Goal: Task Accomplishment & Management: Complete application form

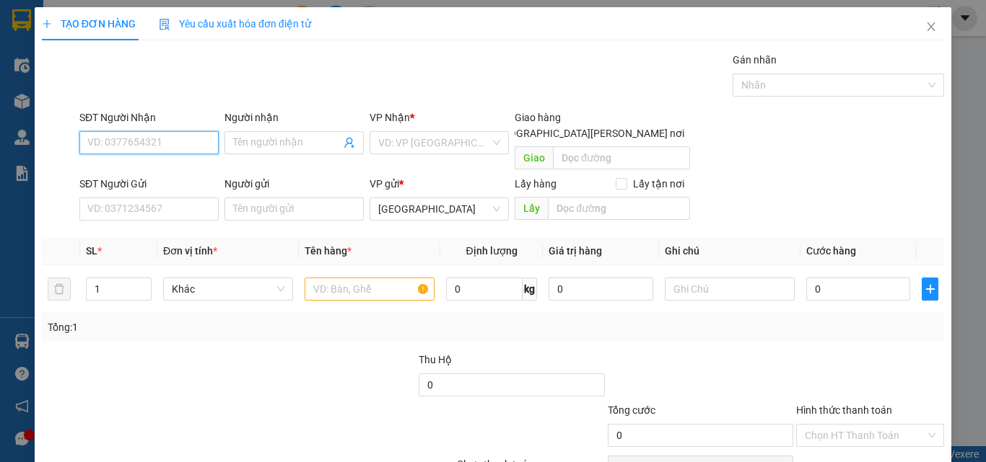
click at [202, 133] on input "SĐT Người Nhận" at bounding box center [148, 142] width 139 height 23
click at [181, 170] on div "0935072668 - THẢO" at bounding box center [147, 172] width 120 height 16
type input "0935072668"
type input "THẢO"
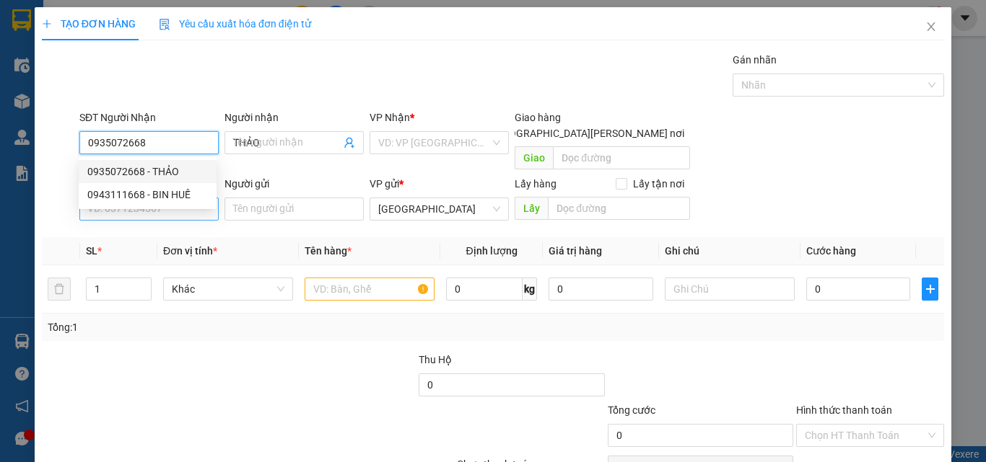
type input "50.000"
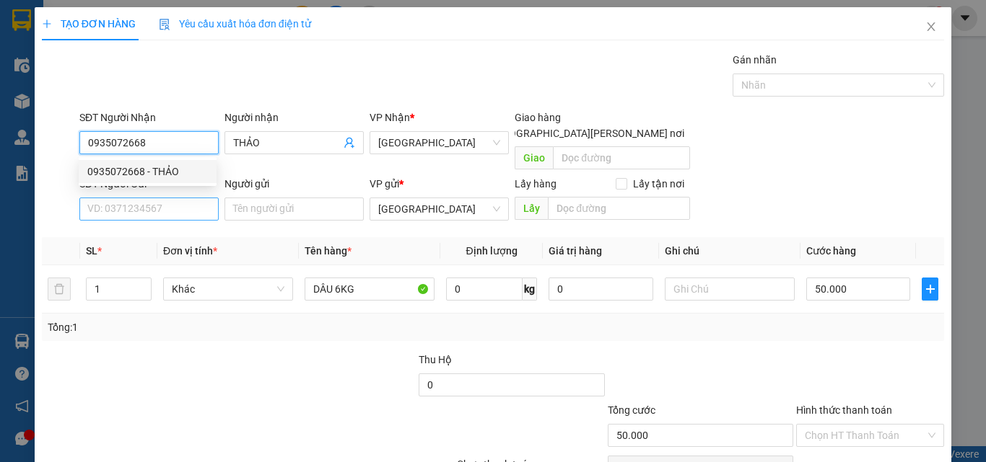
type input "0935072668"
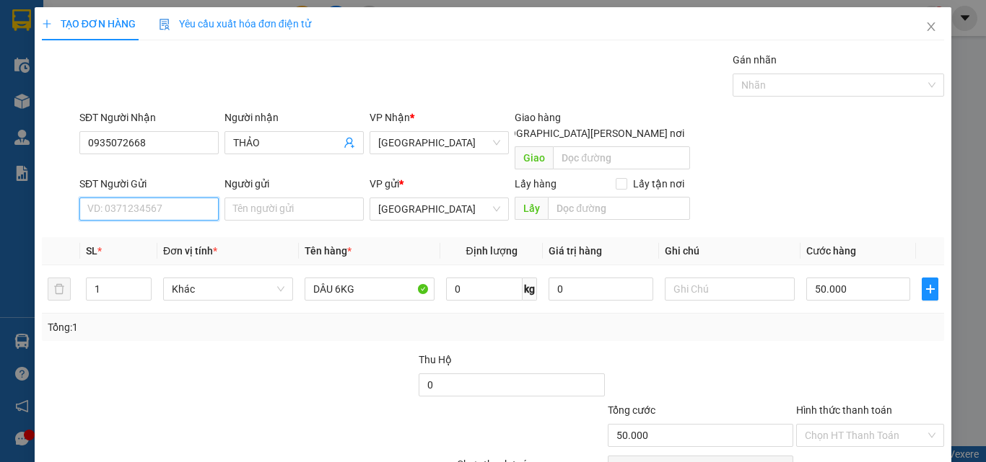
click at [185, 198] on input "SĐT Người Gửi" at bounding box center [148, 209] width 139 height 23
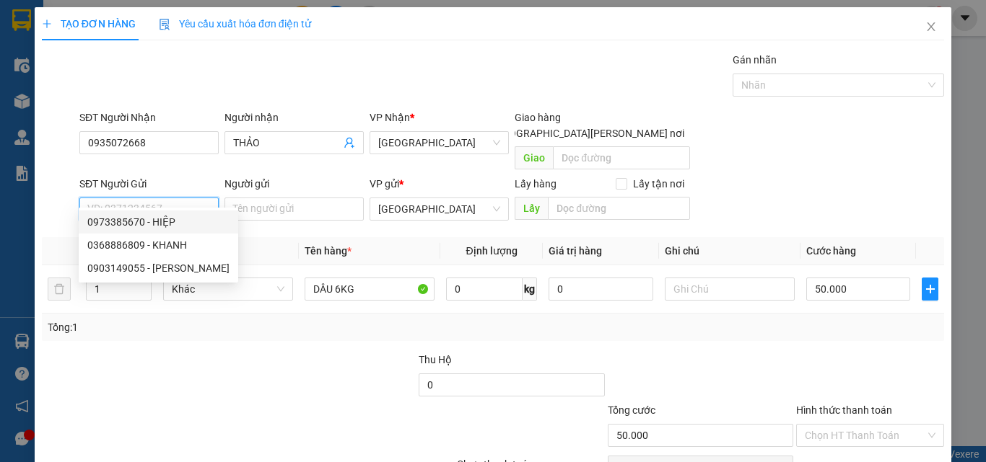
click at [182, 215] on div "0973385670 - HIỆP" at bounding box center [158, 222] width 142 height 16
type input "0973385670"
type input "HIỆP"
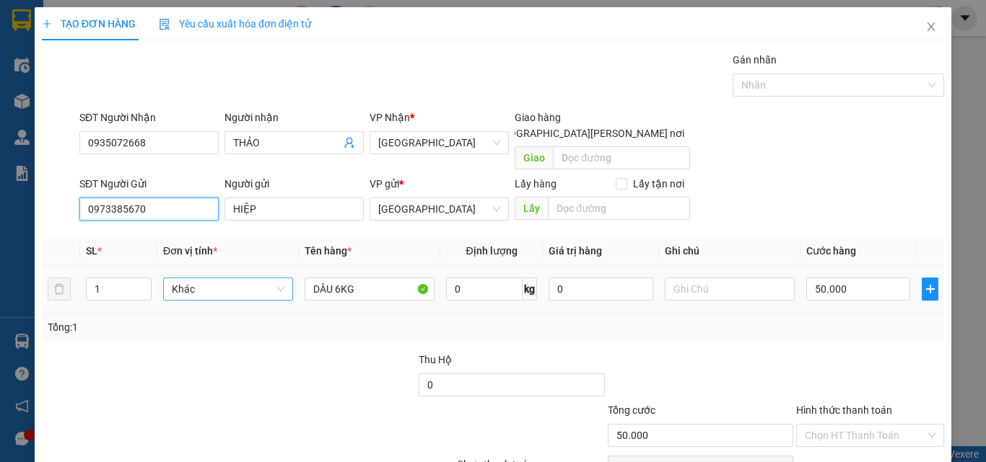
click at [207, 279] on span "Khác" at bounding box center [228, 290] width 113 height 22
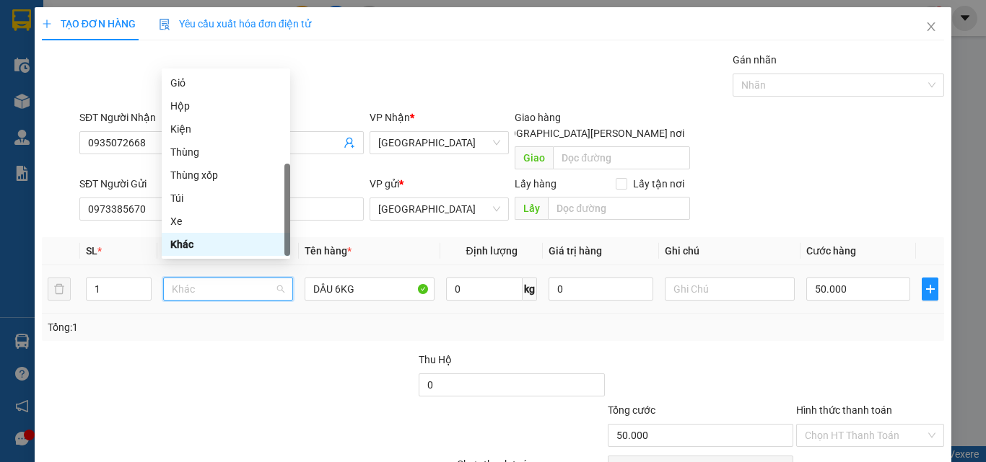
type input "t"
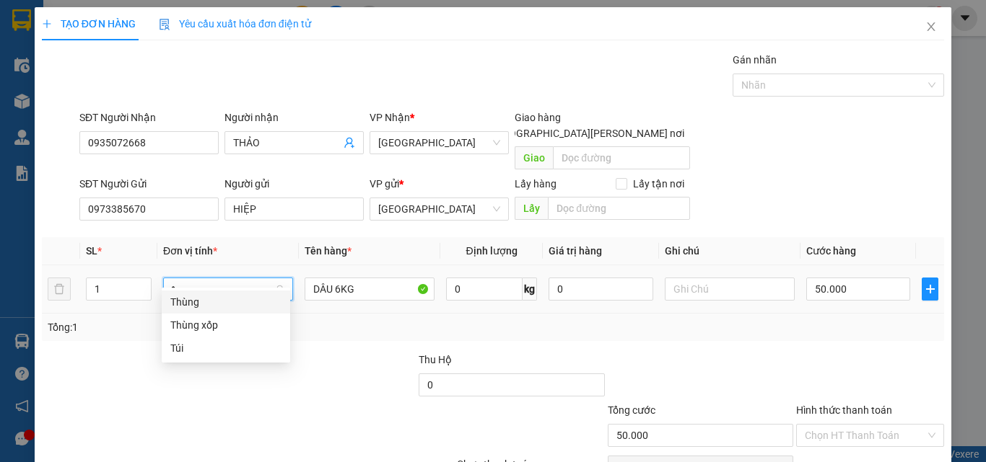
click at [222, 304] on div "Thùng" at bounding box center [225, 302] width 111 height 16
click at [848, 320] on div "Tổng: 1" at bounding box center [493, 328] width 890 height 16
type input "0"
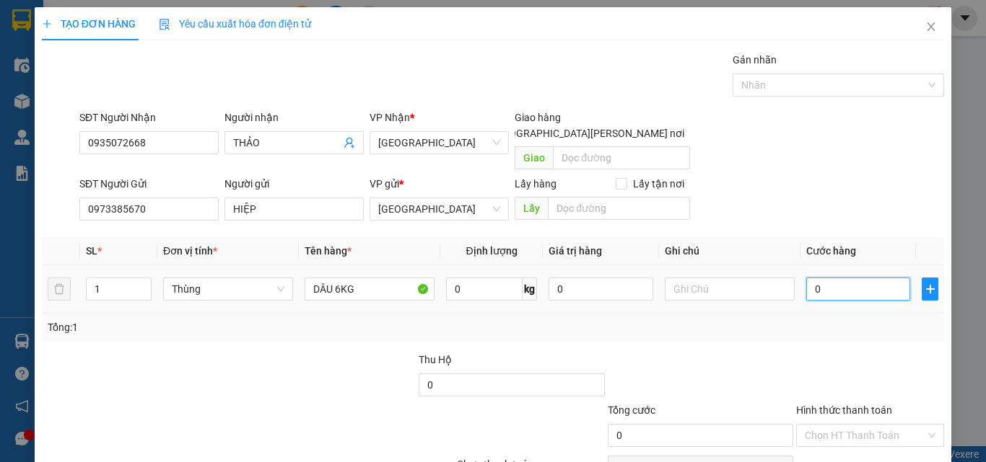
click at [846, 278] on input "0" at bounding box center [858, 289] width 104 height 23
type input "5"
type input "50"
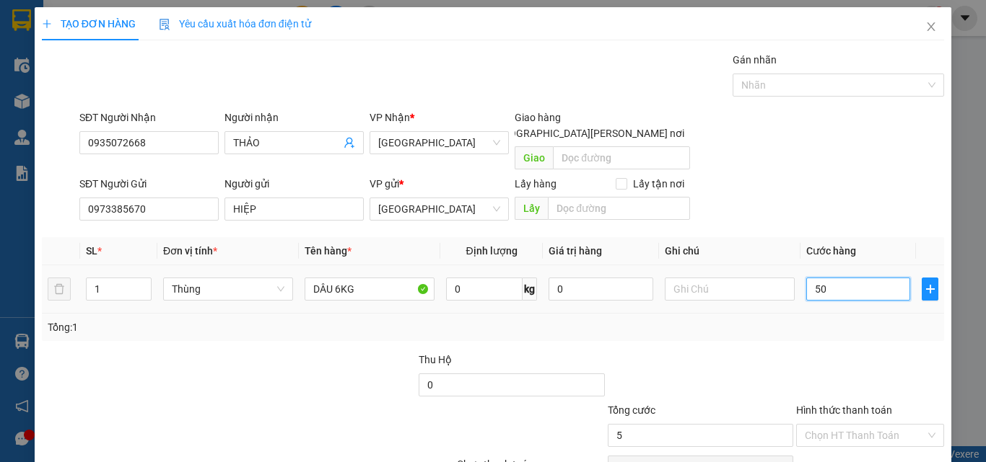
type input "50"
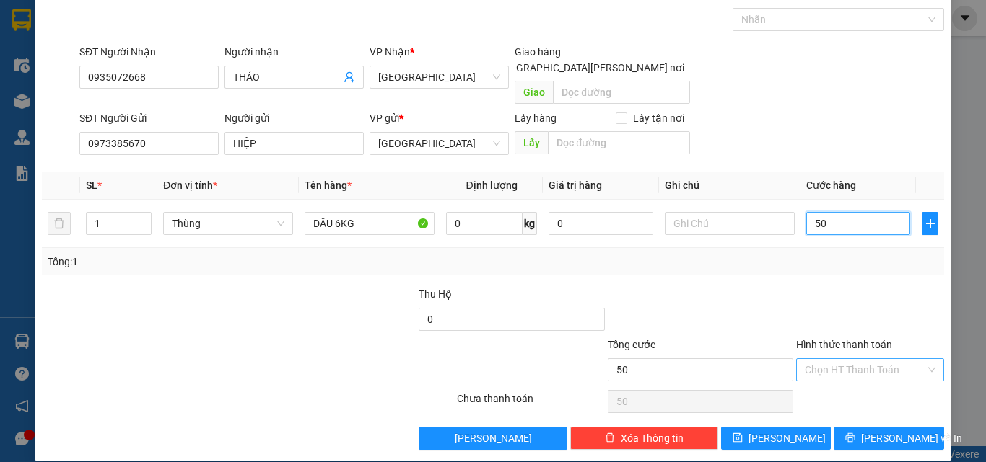
type input "50"
click at [838, 359] on input "Hình thức thanh toán" at bounding box center [864, 370] width 120 height 22
type input "50.000"
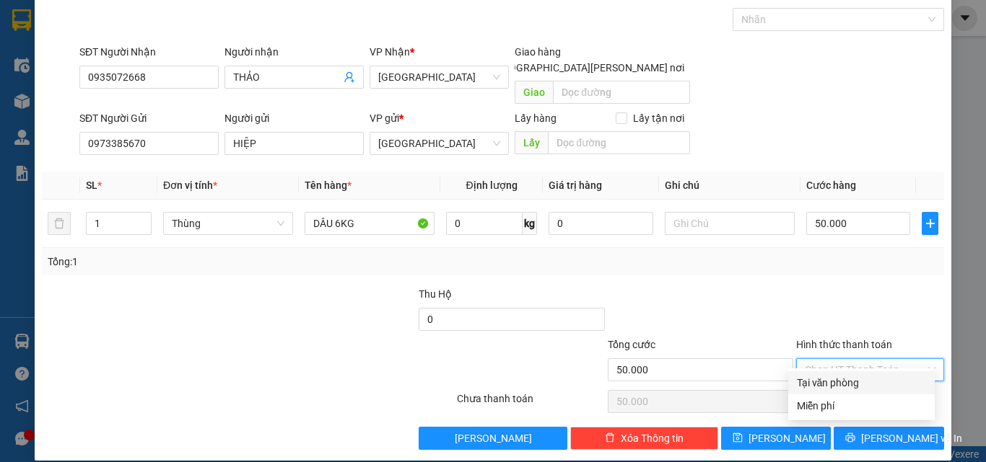
click at [850, 380] on div "Tại văn phòng" at bounding box center [861, 383] width 129 height 16
type input "0"
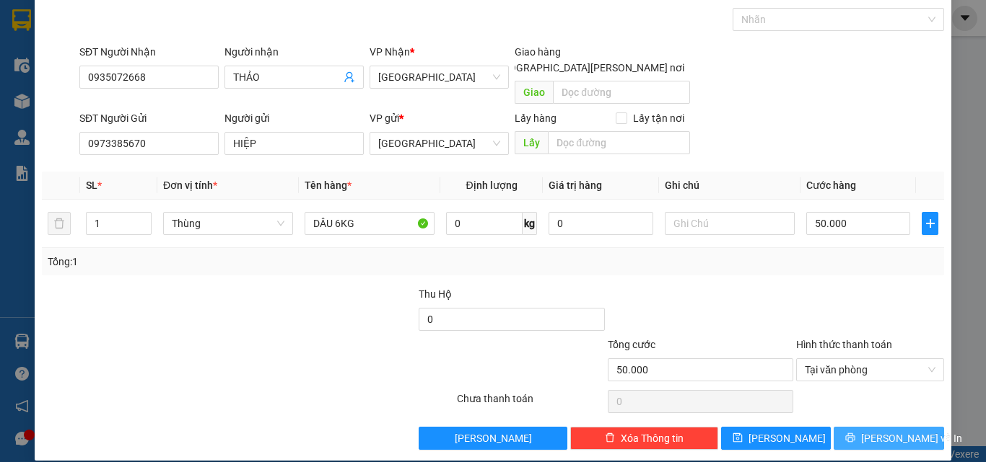
click at [863, 427] on button "[PERSON_NAME] và In" at bounding box center [888, 438] width 110 height 23
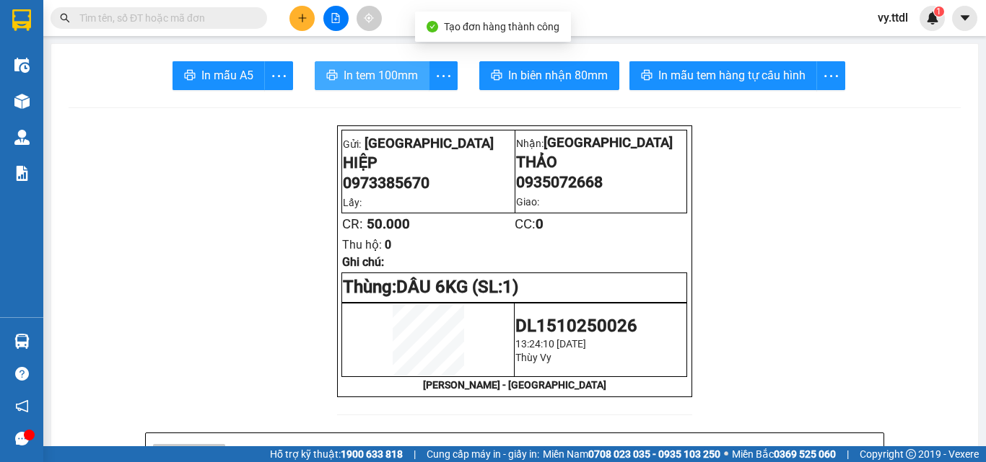
click at [374, 68] on span "In tem 100mm" at bounding box center [380, 75] width 74 height 18
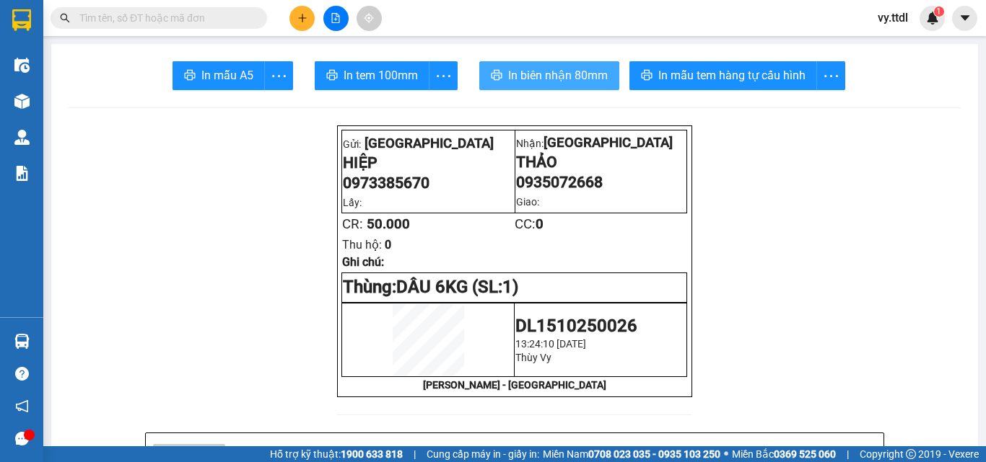
click at [548, 74] on span "In biên nhận 80mm" at bounding box center [558, 75] width 100 height 18
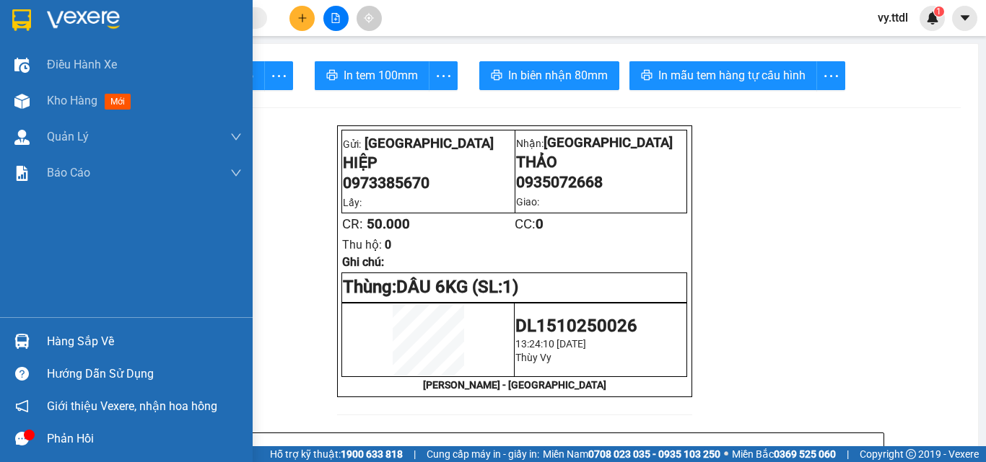
click at [34, 19] on div at bounding box center [21, 19] width 25 height 25
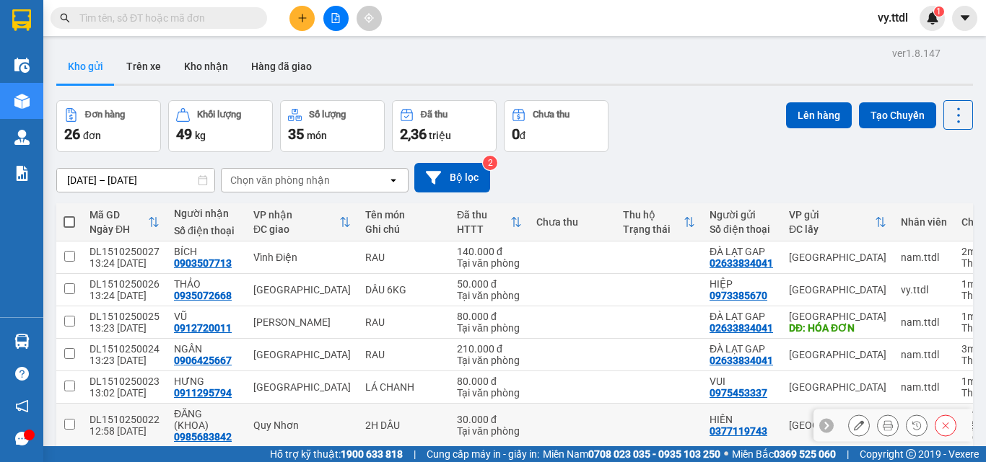
scroll to position [219, 0]
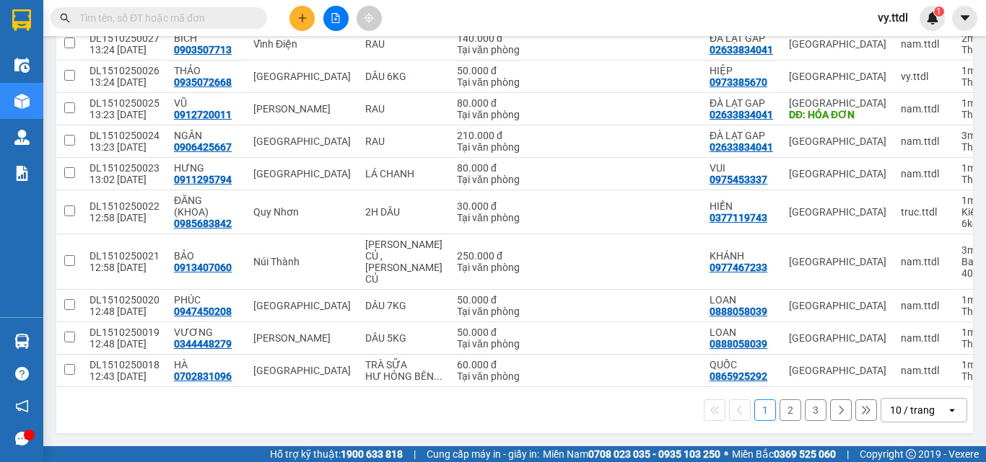
click at [923, 414] on div "10 / trang" at bounding box center [913, 410] width 65 height 23
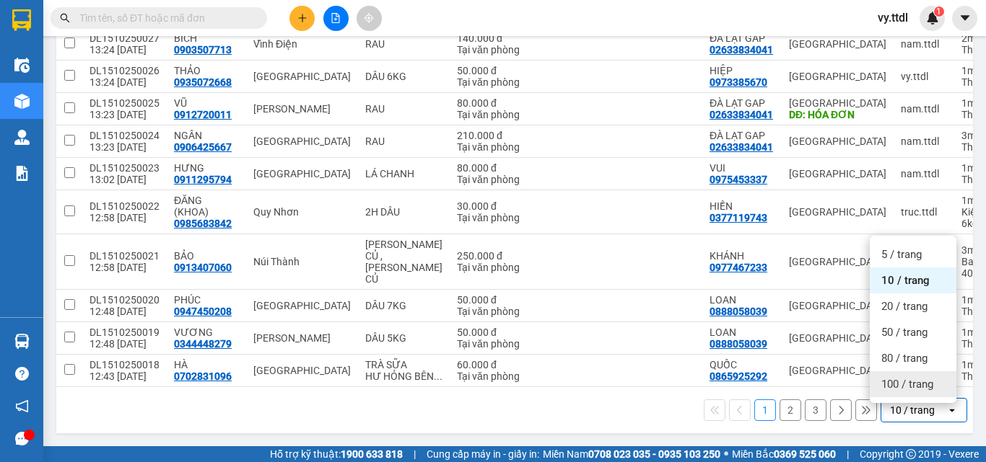
click at [908, 382] on span "100 / trang" at bounding box center [907, 384] width 52 height 14
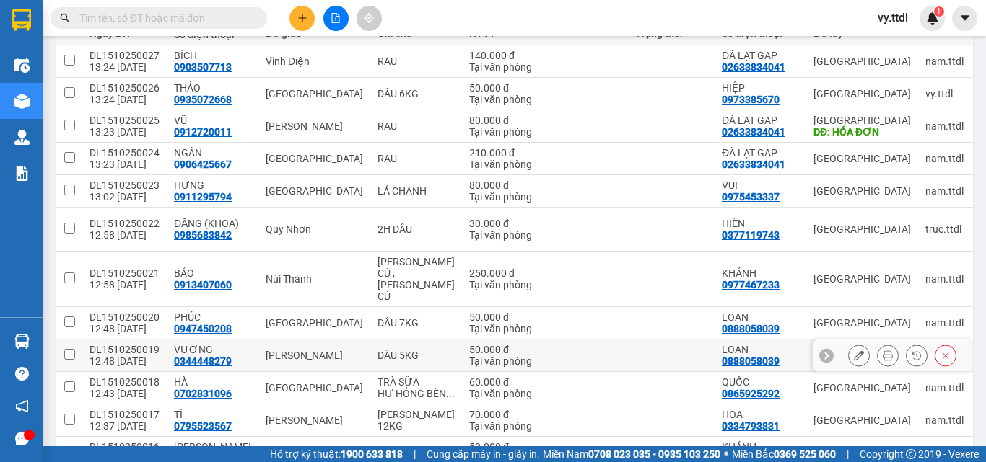
scroll to position [0, 0]
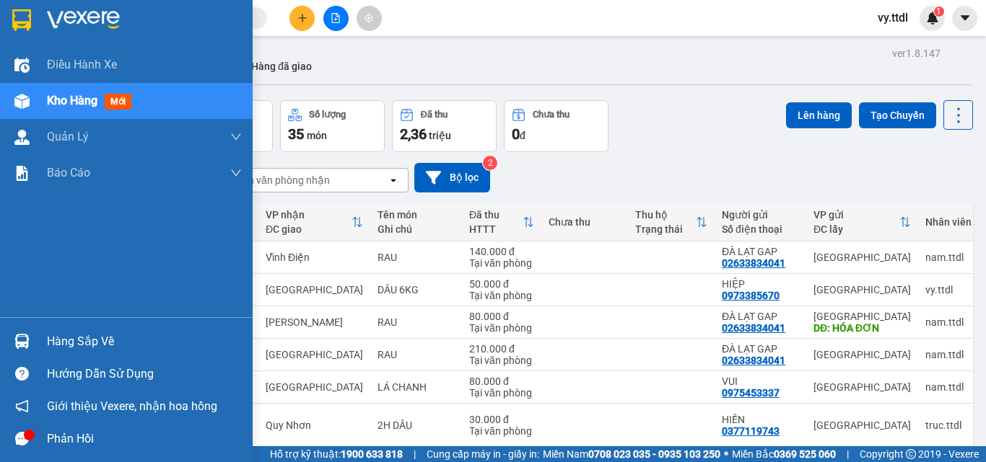
click at [16, 12] on img at bounding box center [21, 20] width 19 height 22
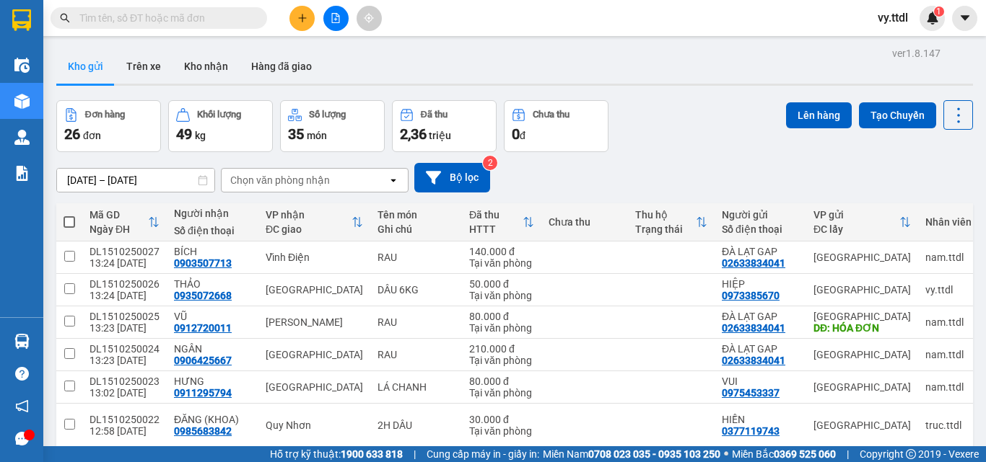
click at [653, 38] on main "ver 1.8.147 Kho gửi Trên xe [PERSON_NAME] Hàng đã [PERSON_NAME] hàng 26 đơn [PE…" at bounding box center [493, 223] width 986 height 447
click at [330, 22] on button at bounding box center [335, 18] width 25 height 25
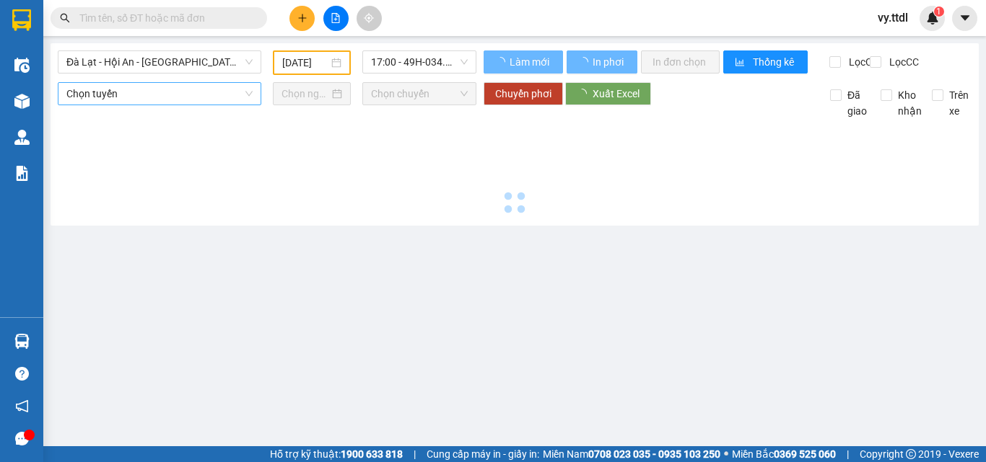
click at [198, 63] on span "Đà Lạt - Hội An - [GEOGRAPHIC_DATA] (24 [PERSON_NAME])" at bounding box center [159, 62] width 186 height 22
type input "[DATE]"
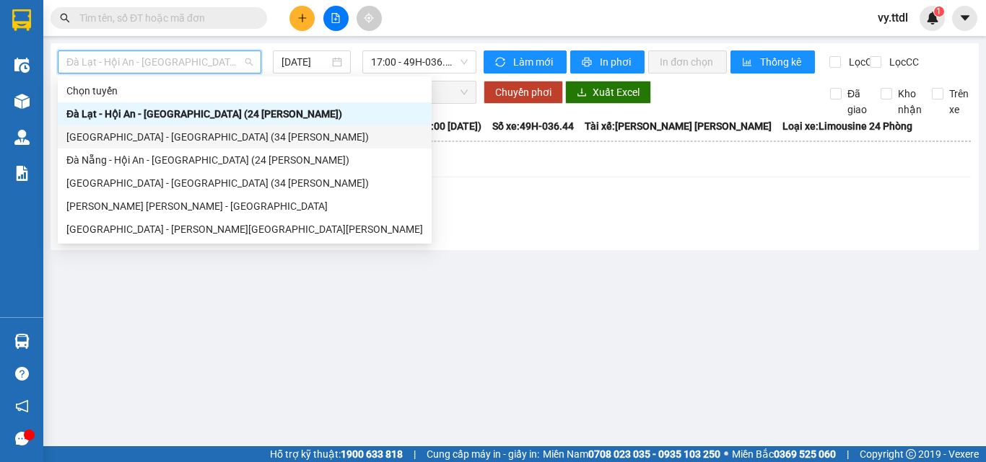
click at [167, 136] on div "[GEOGRAPHIC_DATA] - [GEOGRAPHIC_DATA] (34 [PERSON_NAME])" at bounding box center [244, 137] width 356 height 16
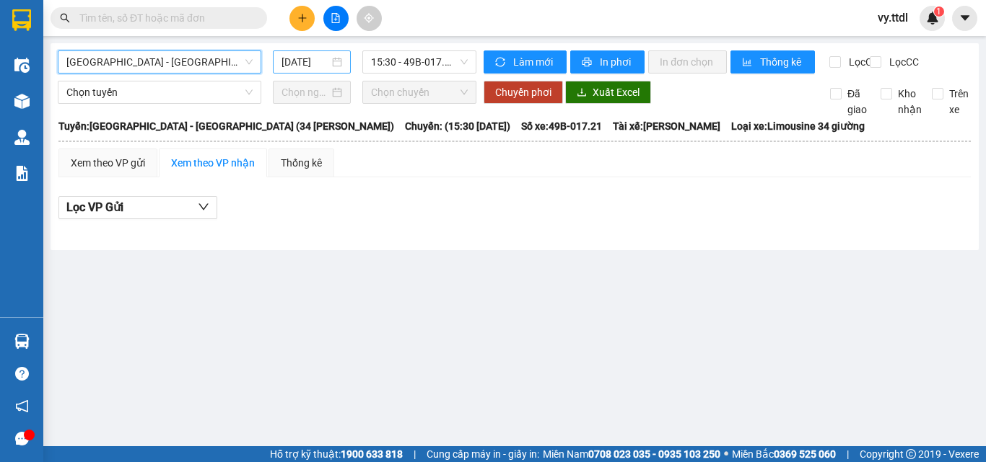
click at [293, 58] on input "[DATE]" at bounding box center [305, 62] width 48 height 16
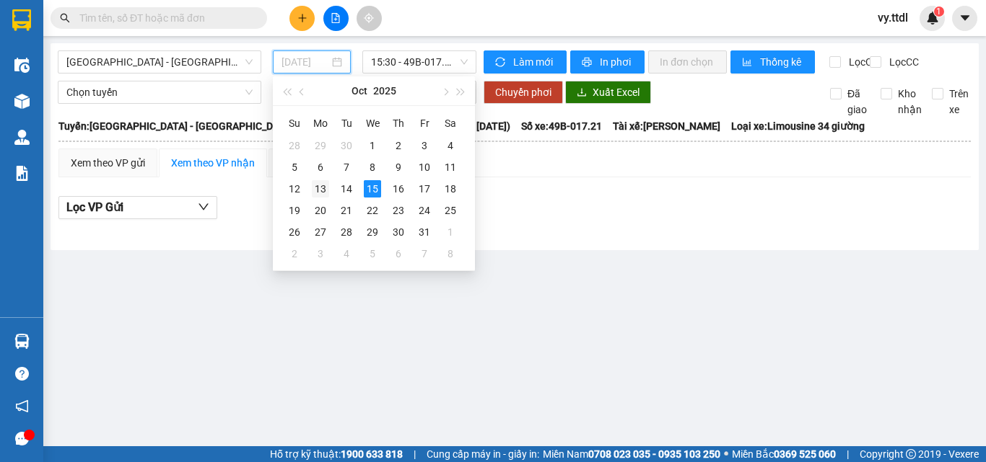
click at [320, 192] on div "13" at bounding box center [320, 188] width 17 height 17
type input "[DATE]"
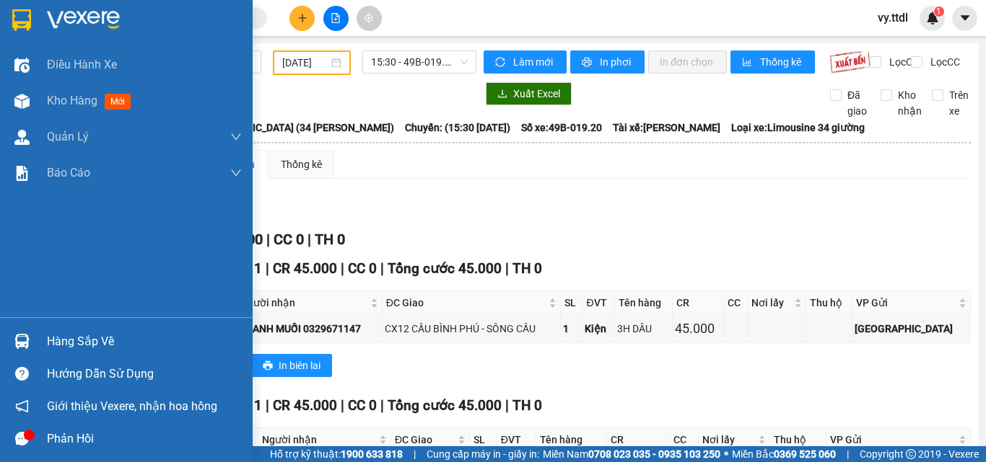
click at [36, 9] on div at bounding box center [126, 23] width 253 height 47
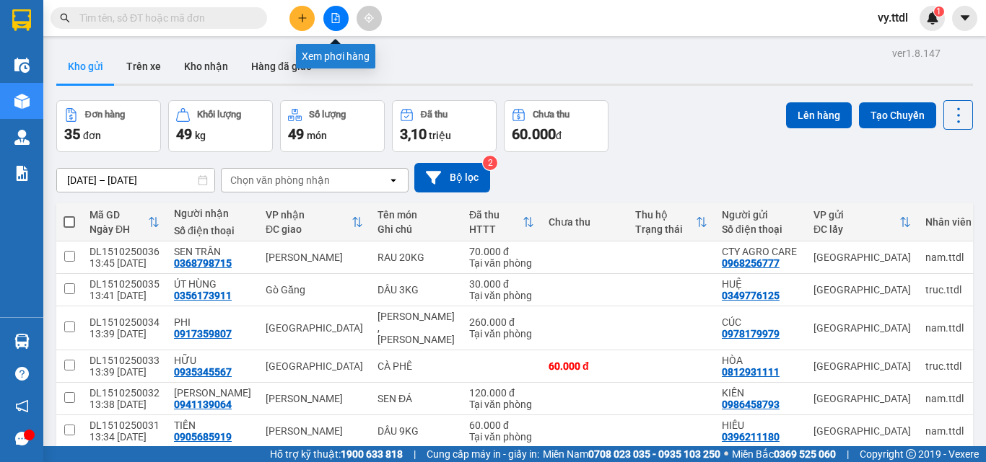
click at [332, 12] on button at bounding box center [335, 18] width 25 height 25
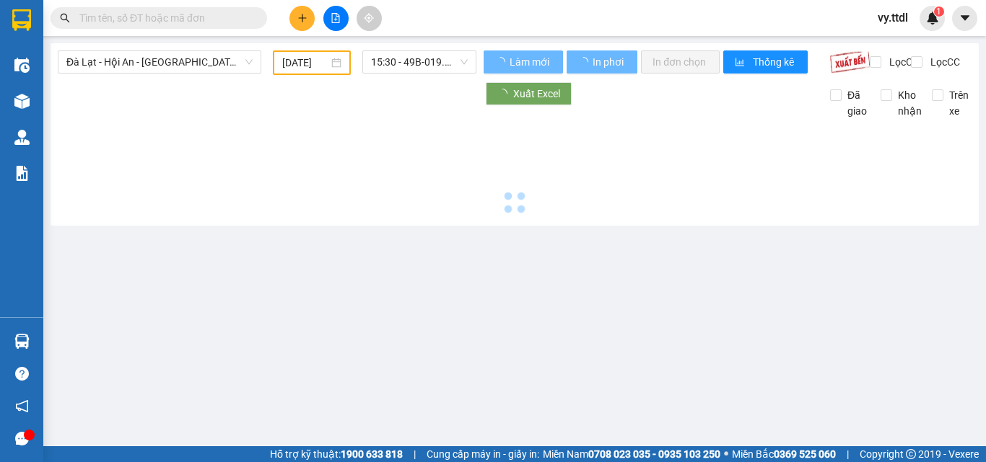
type input "[DATE]"
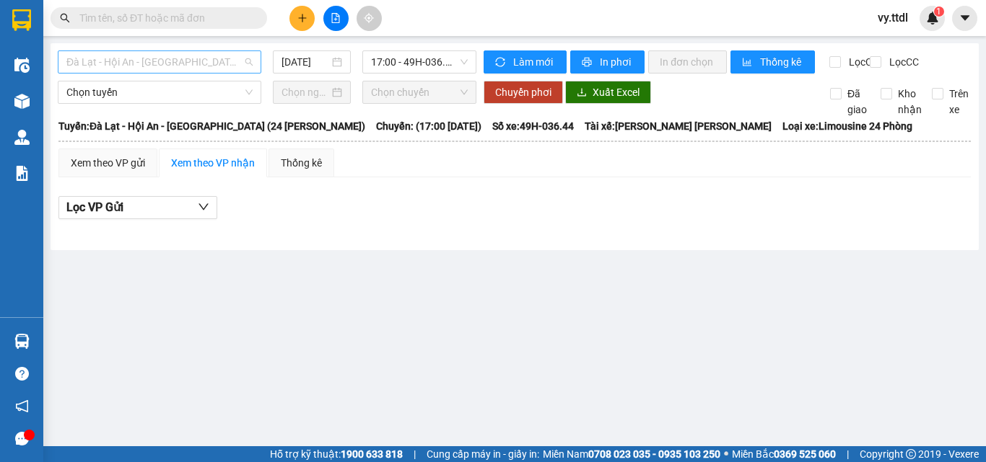
click at [214, 59] on span "Đà Lạt - Hội An - [GEOGRAPHIC_DATA] (24 [PERSON_NAME])" at bounding box center [159, 62] width 186 height 22
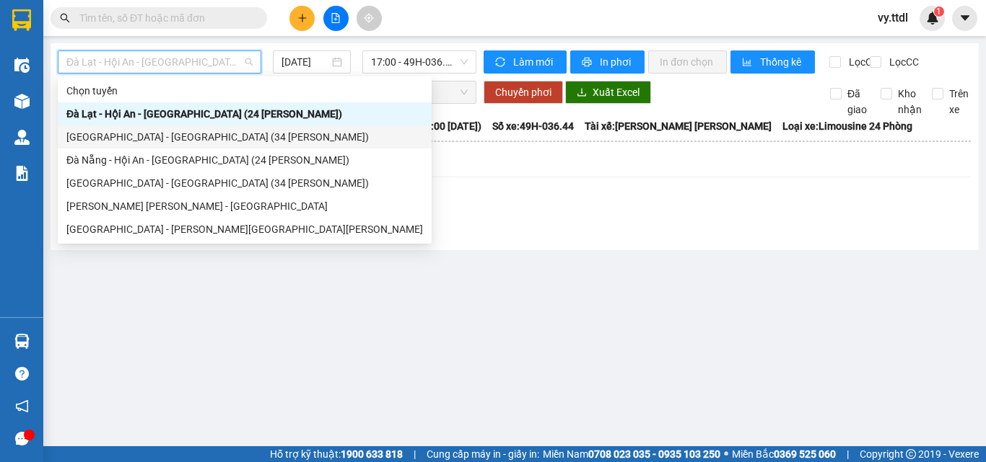
click at [180, 143] on div "[GEOGRAPHIC_DATA] - [GEOGRAPHIC_DATA] (34 [PERSON_NAME])" at bounding box center [244, 137] width 356 height 16
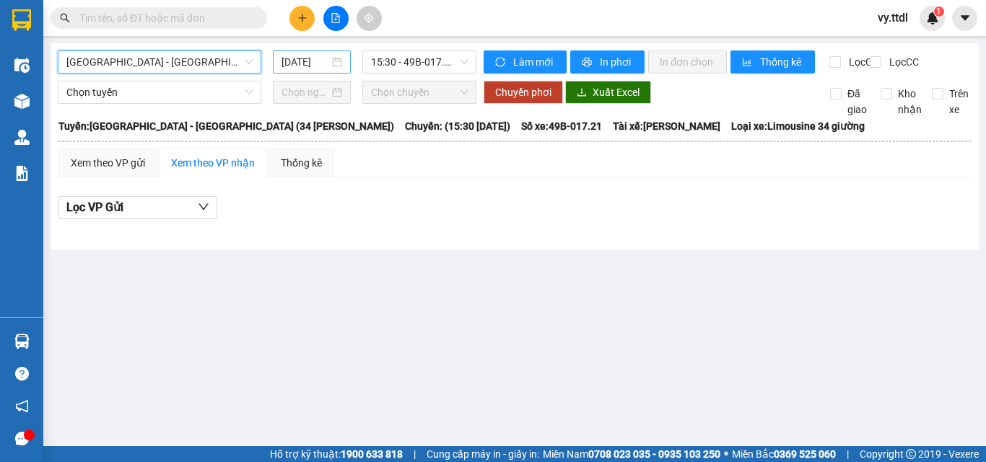
click at [320, 63] on input "[DATE]" at bounding box center [305, 62] width 48 height 16
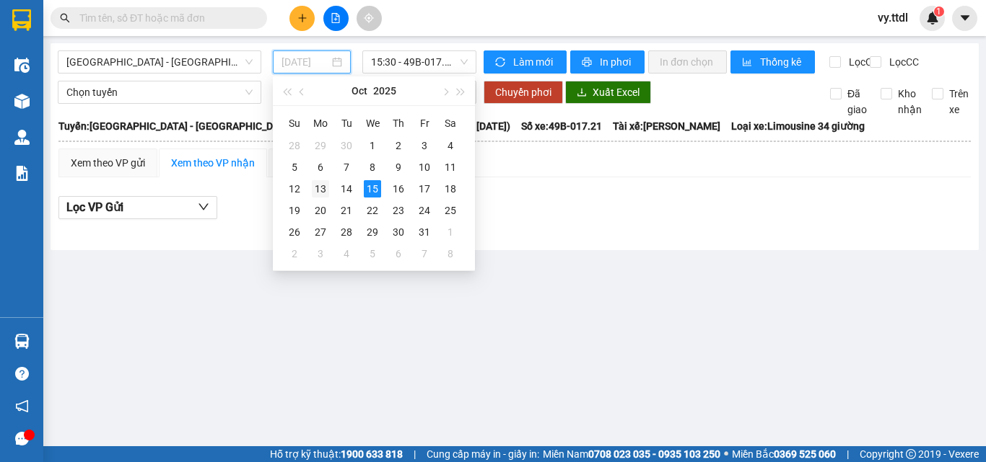
click at [316, 184] on div "13" at bounding box center [320, 188] width 17 height 17
type input "[DATE]"
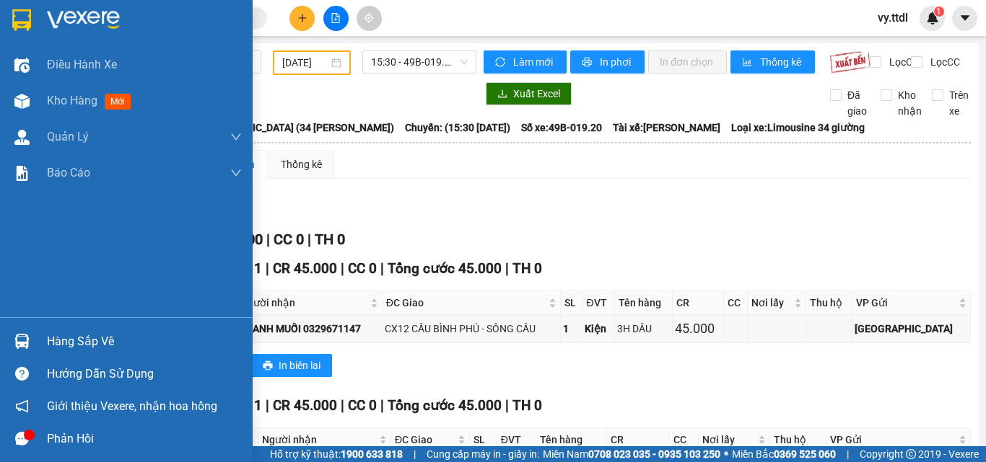
click at [22, 16] on img at bounding box center [21, 20] width 19 height 22
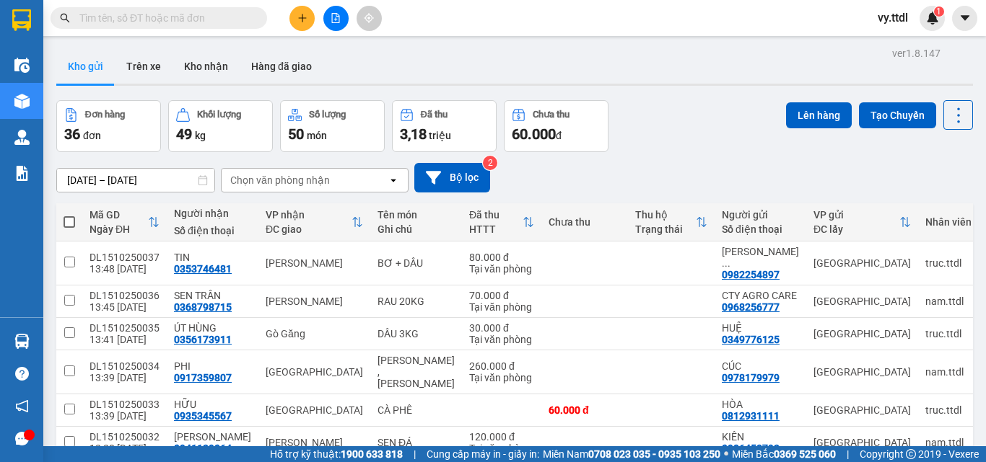
click at [513, 51] on div "Kho gửi Trên xe Kho nhận Hàng đã giao" at bounding box center [514, 68] width 916 height 38
click at [304, 10] on button at bounding box center [301, 18] width 25 height 25
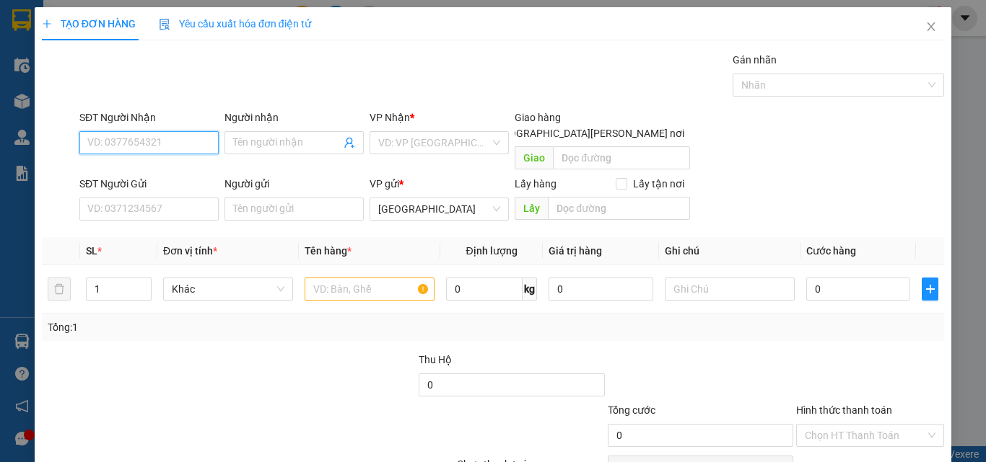
click at [198, 144] on input "SĐT Người Nhận" at bounding box center [148, 142] width 139 height 23
click at [190, 162] on div "0915245504 - LY" at bounding box center [148, 171] width 138 height 23
type input "0915245504"
type input "LY"
checkbox input "true"
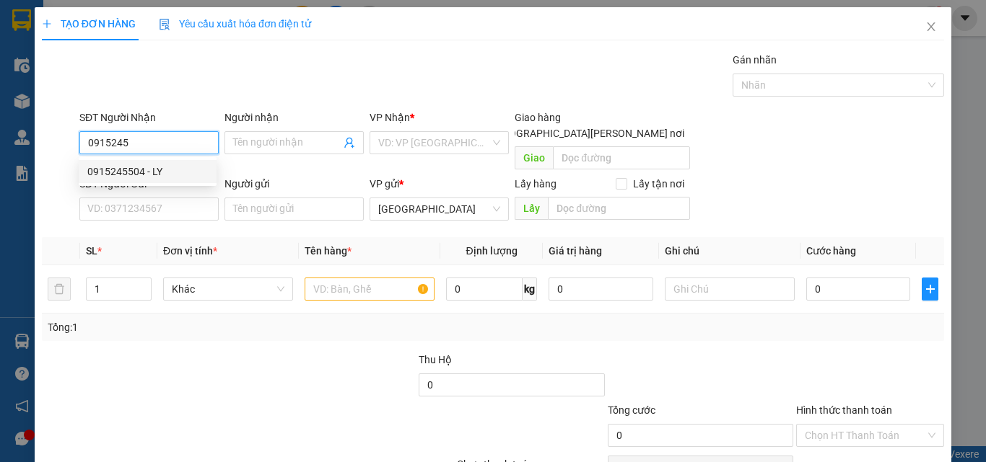
type input "CX BÌNH LONG"
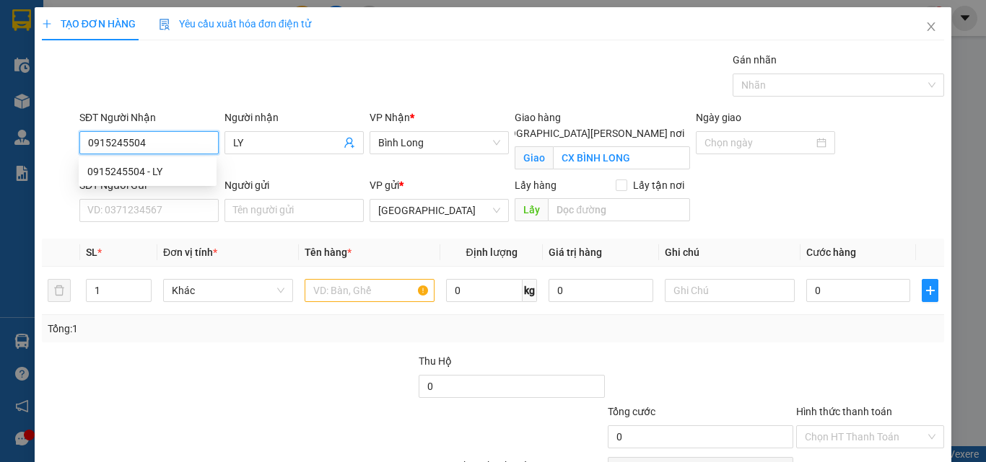
type input "50.000"
type input "0915245504"
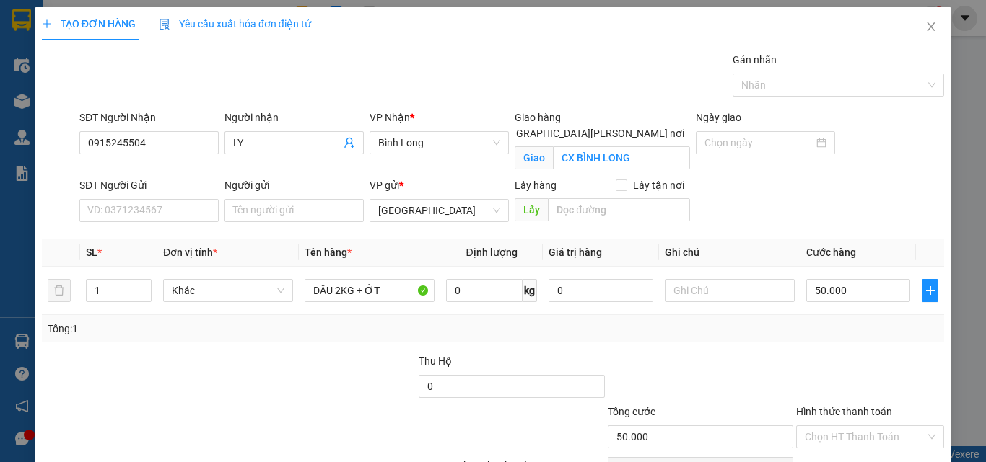
click at [186, 196] on div "SĐT Người Gửi" at bounding box center [148, 188] width 139 height 22
click at [191, 206] on input "SĐT Người Gửi" at bounding box center [148, 210] width 139 height 23
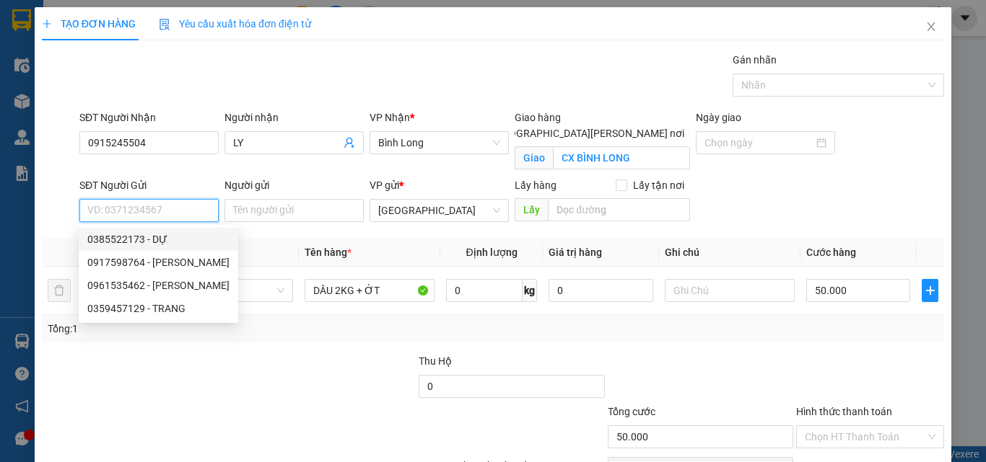
click at [183, 244] on div "0385522173 - DỰ" at bounding box center [158, 240] width 142 height 16
type input "0385522173"
type input "DỰ"
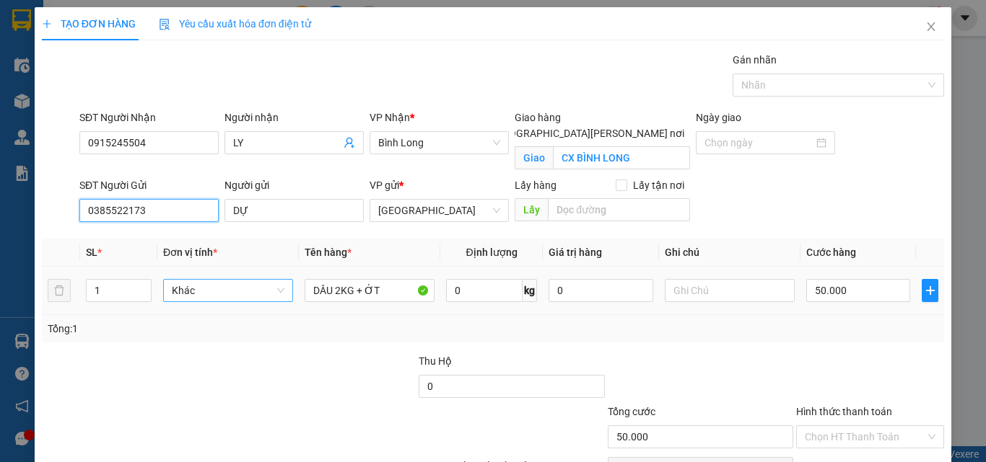
click at [190, 293] on span "Khác" at bounding box center [228, 291] width 113 height 22
type input "T"
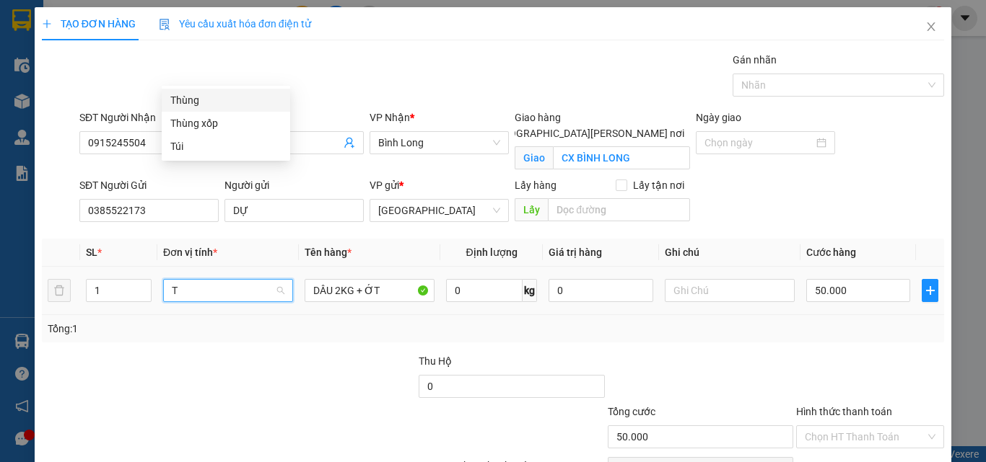
scroll to position [0, 0]
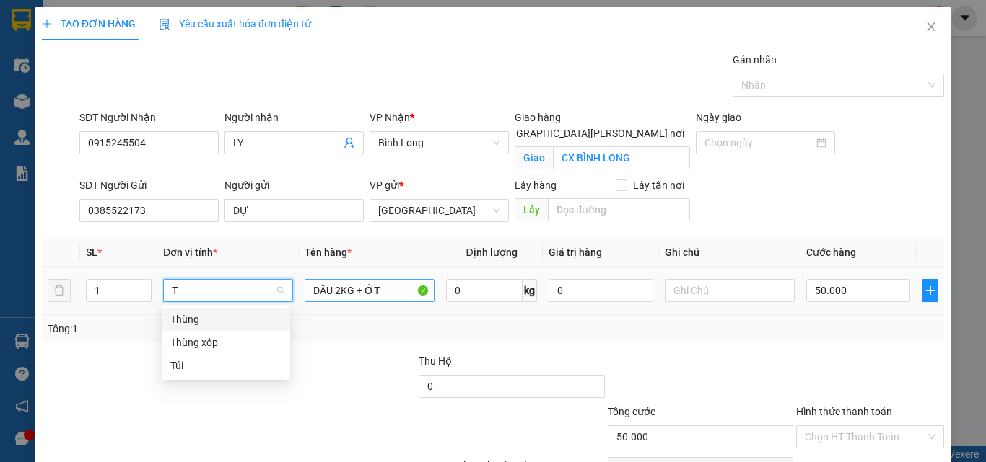
drag, startPoint x: 190, startPoint y: 313, endPoint x: 333, endPoint y: 298, distance: 143.7
click at [193, 313] on div "Thùng" at bounding box center [225, 320] width 111 height 16
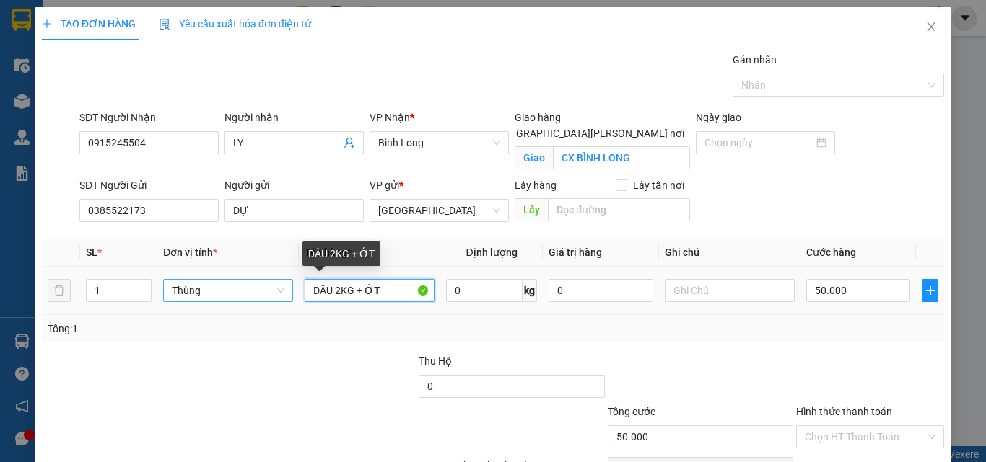
type input "0"
drag, startPoint x: 375, startPoint y: 289, endPoint x: 261, endPoint y: 286, distance: 114.0
click at [261, 286] on tr "1 [PERSON_NAME] 2KG + ỚT 0 kg 0 0" at bounding box center [493, 291] width 902 height 48
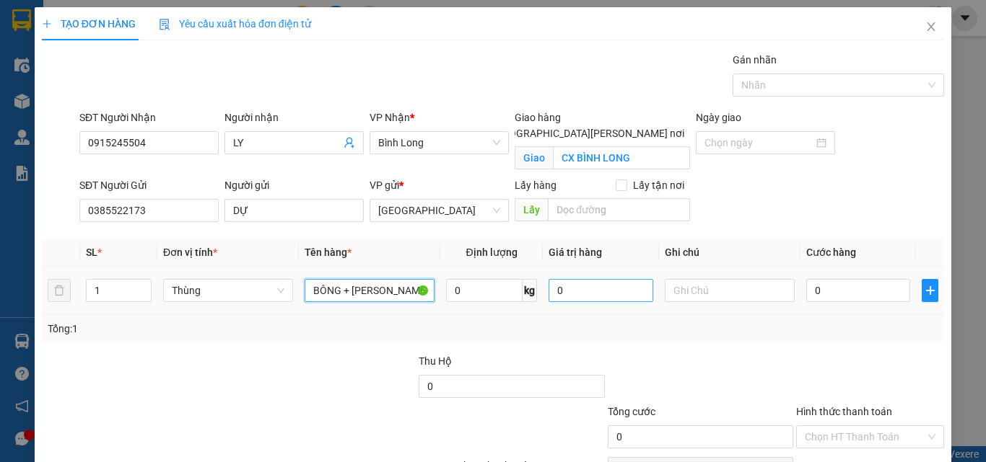
type input "BÔNG + [PERSON_NAME]"
click at [583, 289] on input "0" at bounding box center [600, 290] width 104 height 23
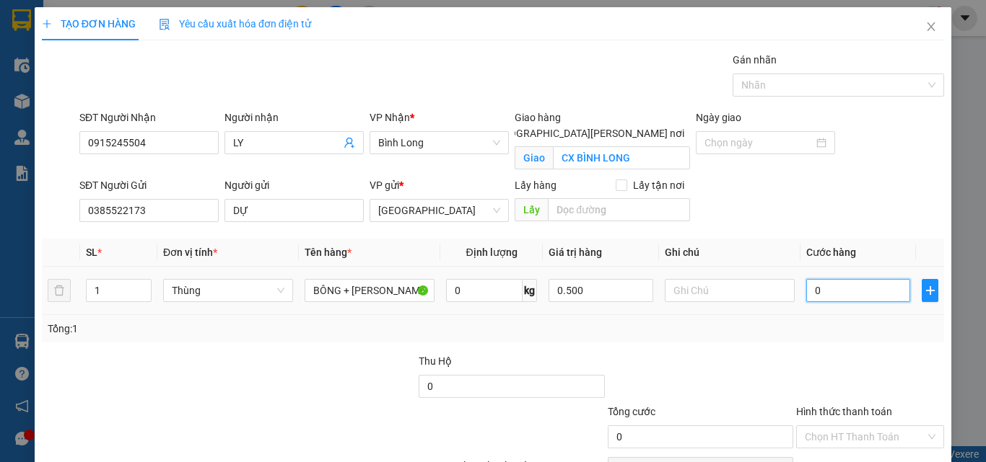
click at [871, 296] on input "0" at bounding box center [858, 290] width 104 height 23
type input "500.000"
click at [867, 315] on td "0" at bounding box center [857, 291] width 115 height 48
drag, startPoint x: 863, startPoint y: 297, endPoint x: 861, endPoint y: 315, distance: 17.5
click at [863, 298] on input "0" at bounding box center [858, 290] width 104 height 23
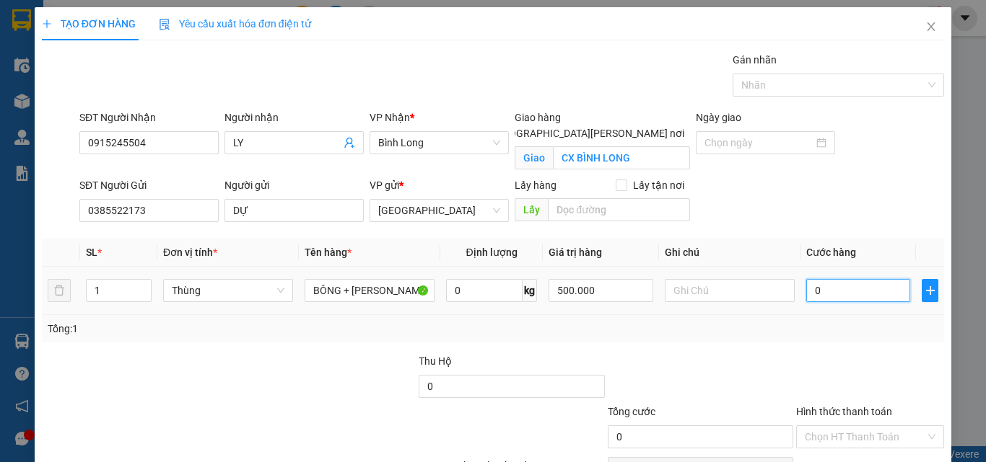
type input "1"
type input "12"
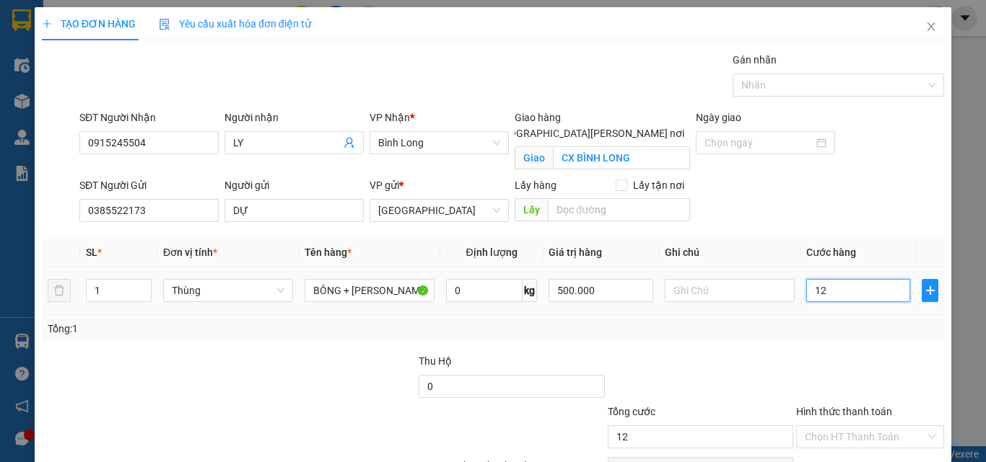
type input "120"
click at [832, 299] on input "120" at bounding box center [858, 290] width 104 height 23
type input "120"
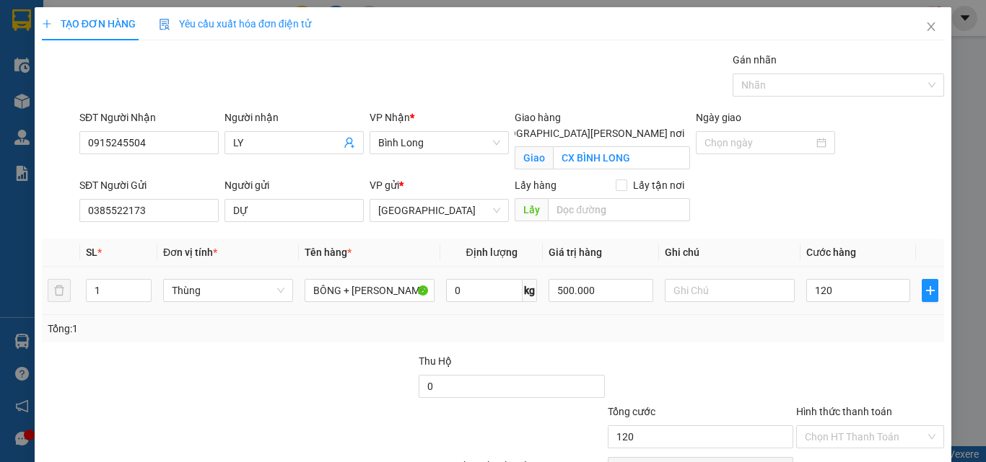
type input "120.000"
click at [841, 330] on div "Tổng: 1" at bounding box center [493, 329] width 890 height 16
click at [839, 333] on div "Tổng: 1" at bounding box center [493, 329] width 890 height 16
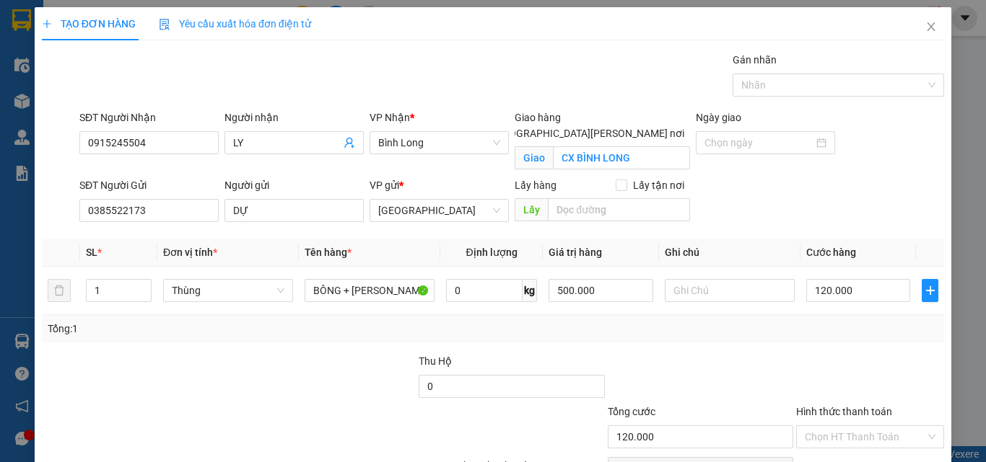
scroll to position [83, 0]
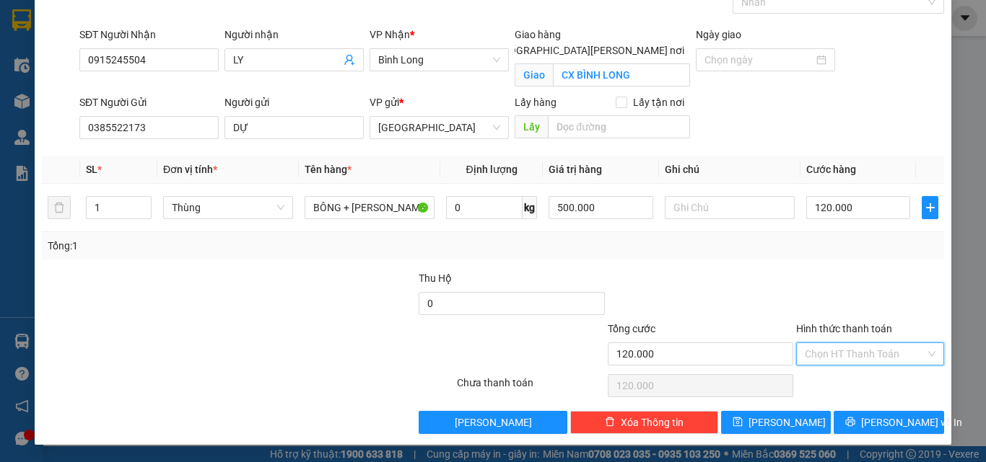
click at [848, 351] on input "Hình thức thanh toán" at bounding box center [864, 354] width 120 height 22
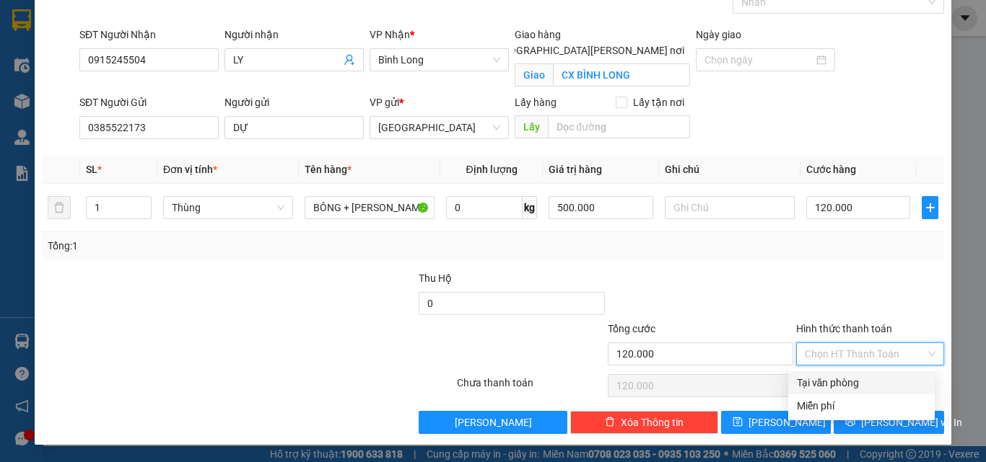
click at [862, 377] on div "Tại văn phòng" at bounding box center [861, 383] width 129 height 16
type input "0"
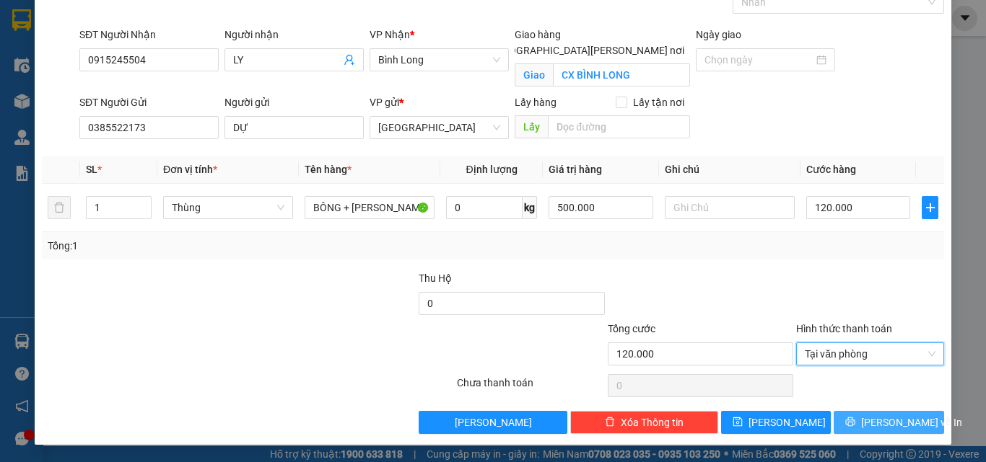
click at [878, 426] on span "[PERSON_NAME] và In" at bounding box center [911, 423] width 101 height 16
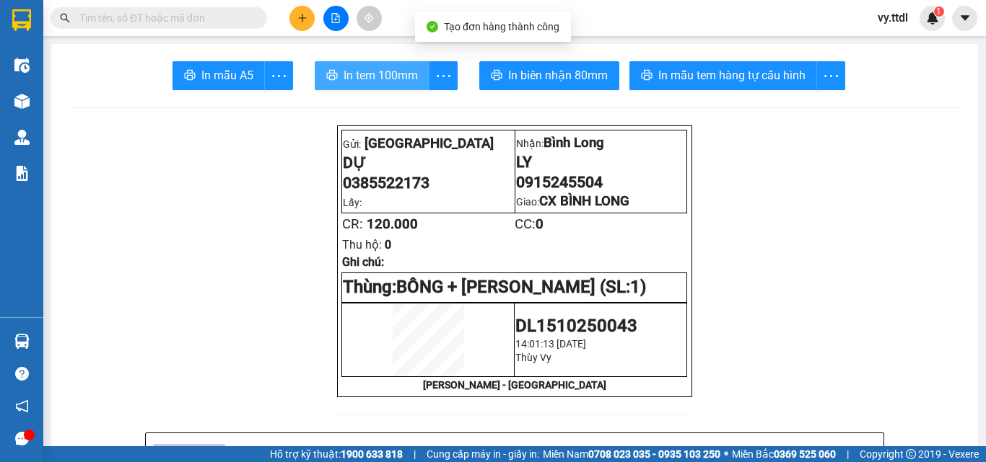
click at [385, 63] on button "In tem 100mm" at bounding box center [372, 75] width 115 height 29
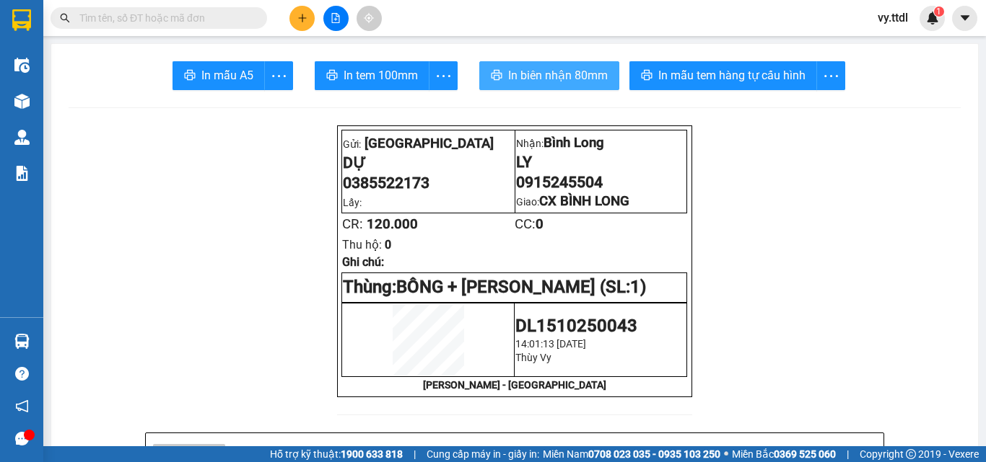
click at [574, 75] on span "In biên nhận 80mm" at bounding box center [558, 75] width 100 height 18
click at [307, 16] on icon "plus" at bounding box center [302, 18] width 10 height 10
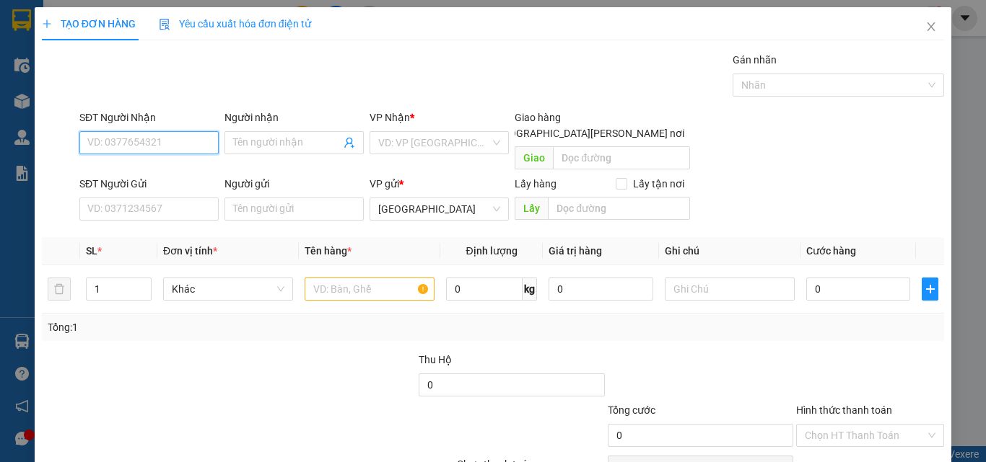
click at [198, 141] on input "SĐT Người Nhận" at bounding box center [148, 142] width 139 height 23
click at [165, 144] on input "392" at bounding box center [148, 142] width 139 height 23
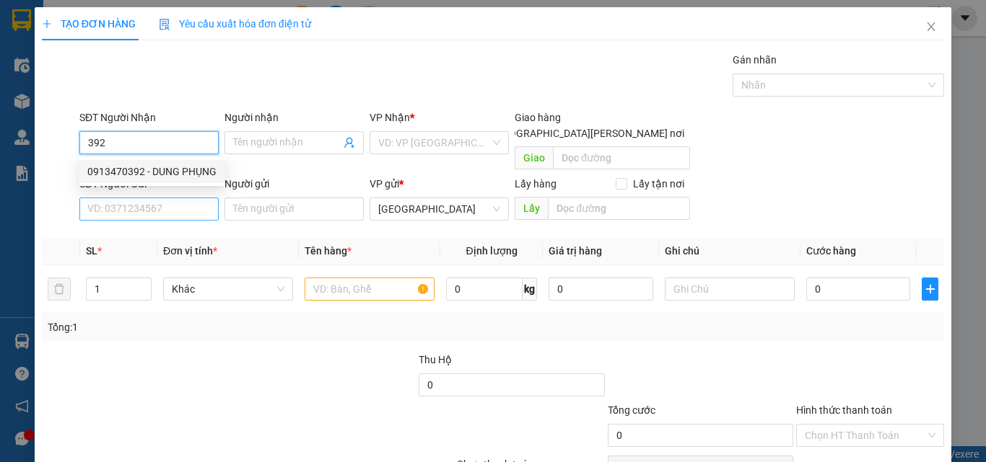
drag, startPoint x: 196, startPoint y: 170, endPoint x: 198, endPoint y: 187, distance: 16.7
click at [196, 171] on div "0913470392 - DUNG PHỤNG" at bounding box center [151, 172] width 129 height 16
type input "0913470392"
type input "DUNG PHỤNG"
type input "0913470392"
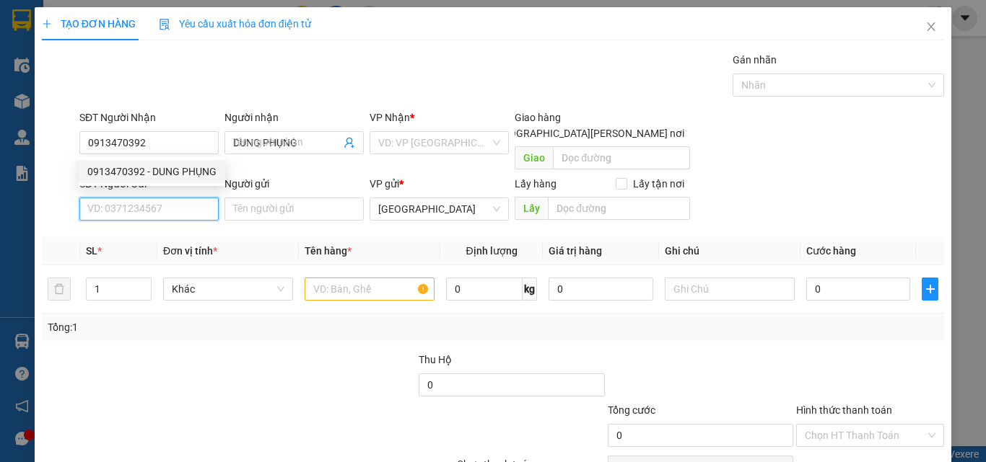
type input "50.000"
drag, startPoint x: 198, startPoint y: 190, endPoint x: 183, endPoint y: 190, distance: 14.4
click at [198, 198] on input "SĐT Người Gửi" at bounding box center [148, 209] width 139 height 23
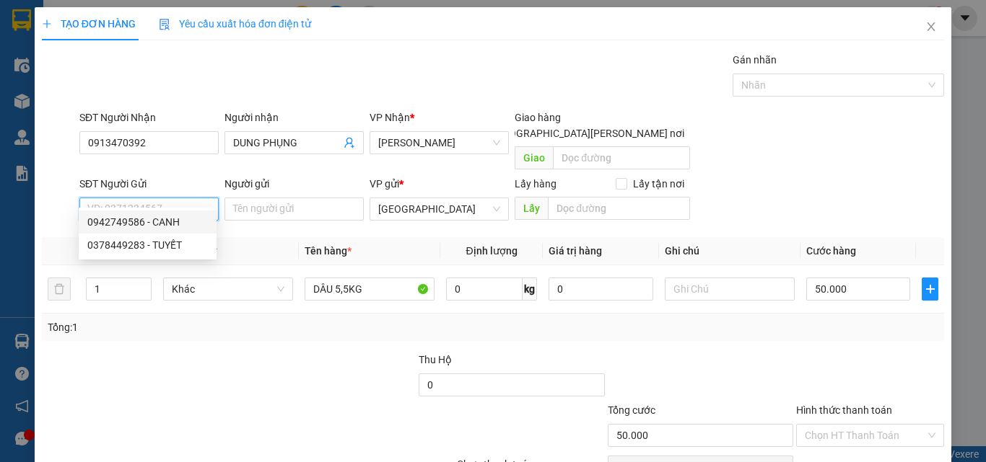
click at [186, 222] on div "0942749586 - CANH" at bounding box center [147, 222] width 120 height 16
type input "0942749586"
type input "CANH"
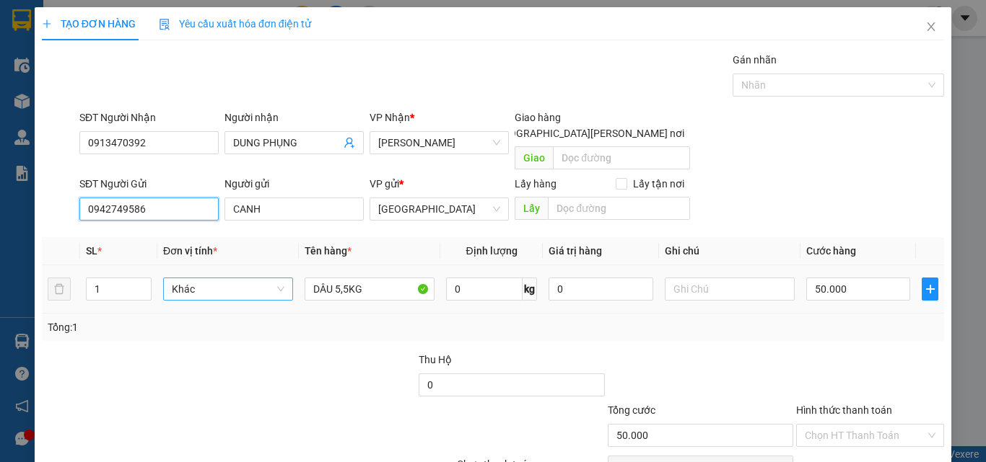
click at [212, 279] on span "Khác" at bounding box center [228, 290] width 113 height 22
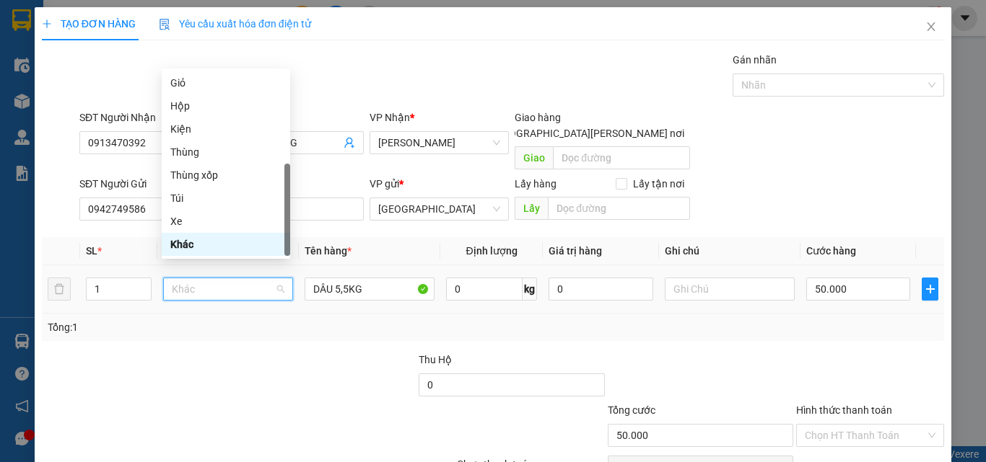
type input "T"
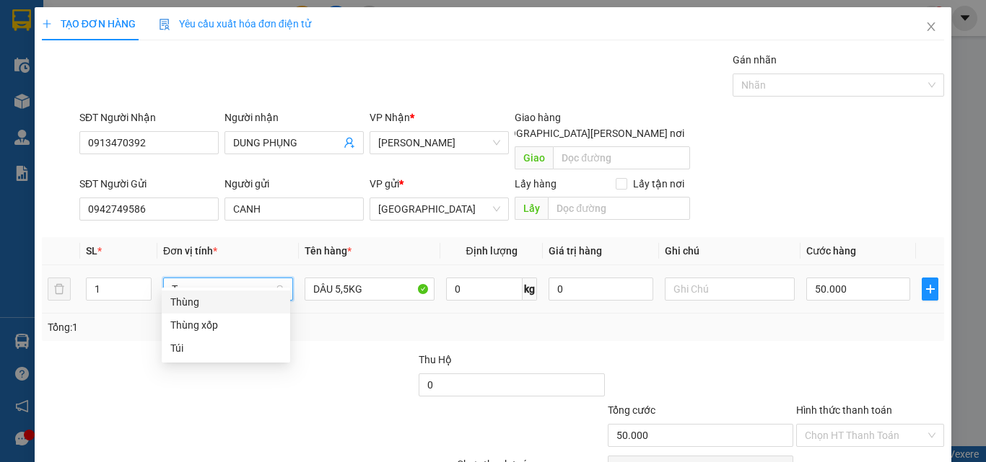
scroll to position [0, 0]
click at [232, 302] on div "Thùng" at bounding box center [225, 302] width 111 height 16
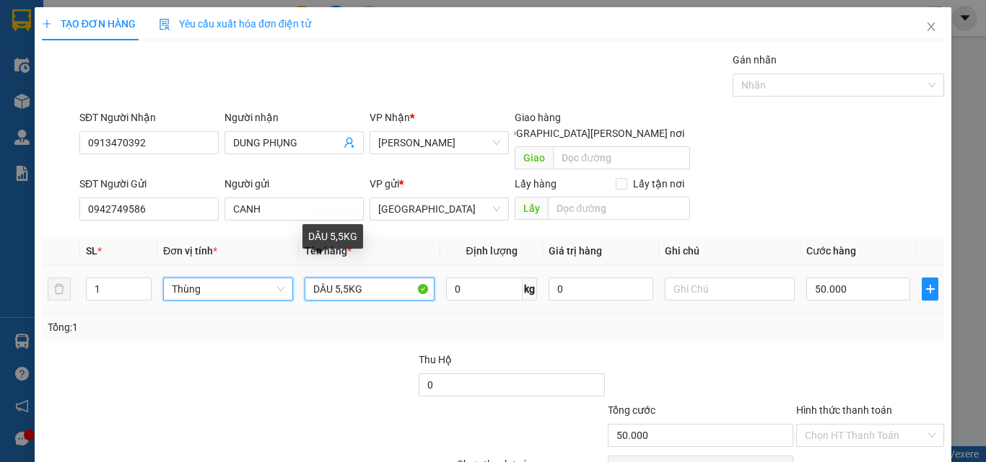
drag, startPoint x: 341, startPoint y: 273, endPoint x: 401, endPoint y: 311, distance: 71.1
click at [343, 278] on input "DÂU 5,5KG" at bounding box center [369, 289] width 130 height 23
type input "0"
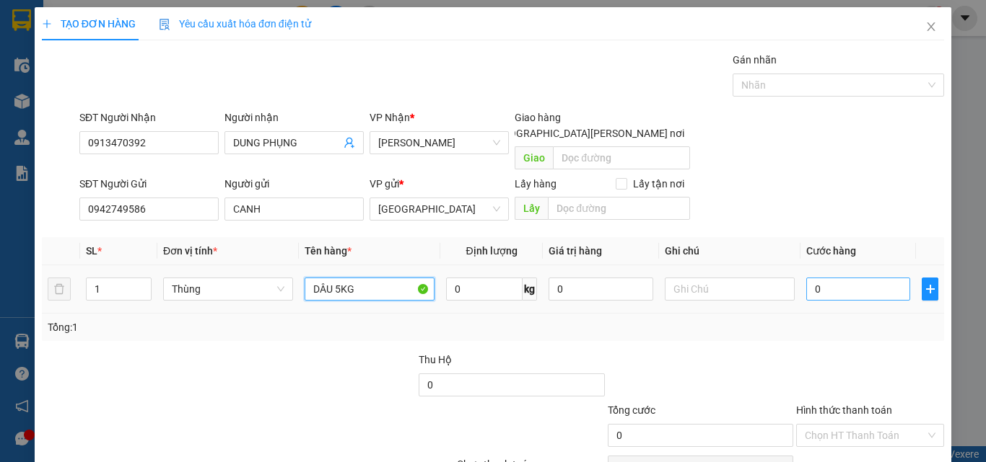
type input "DÂU 5KG"
click at [876, 279] on input "0" at bounding box center [858, 289] width 104 height 23
type input "2"
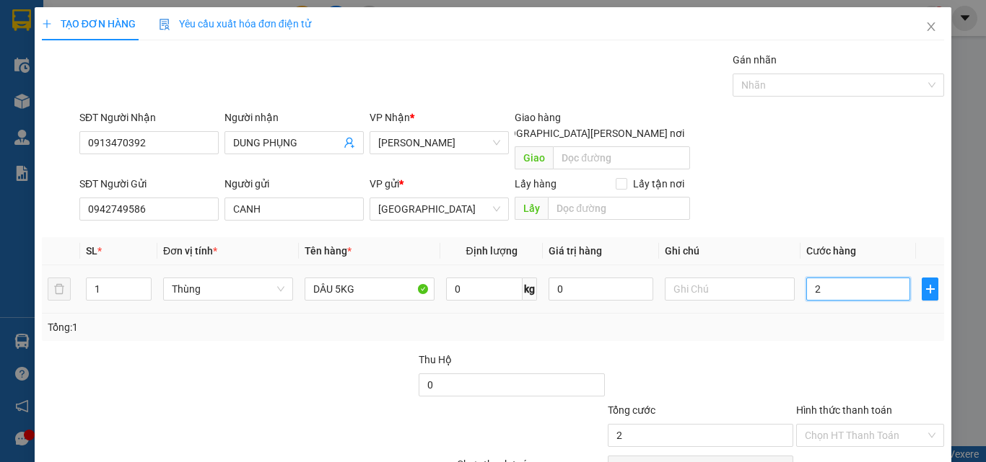
type input "0"
type input "5"
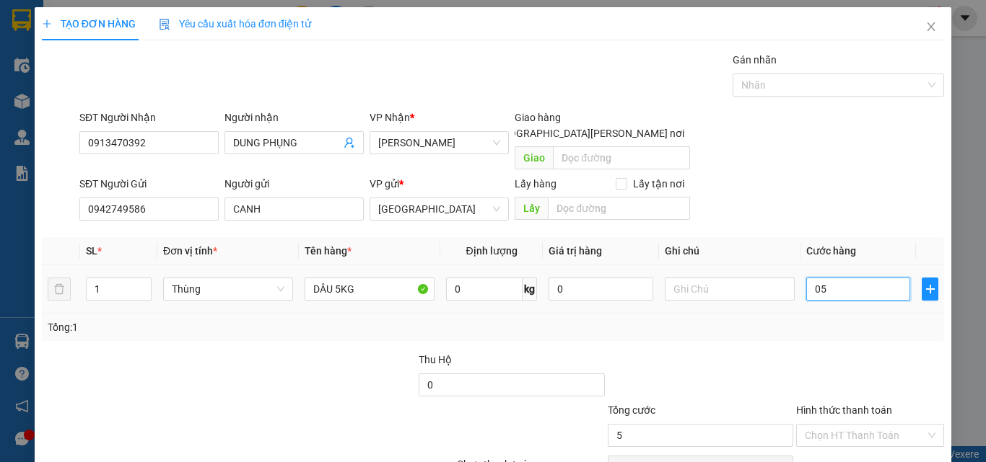
type input "050"
type input "50"
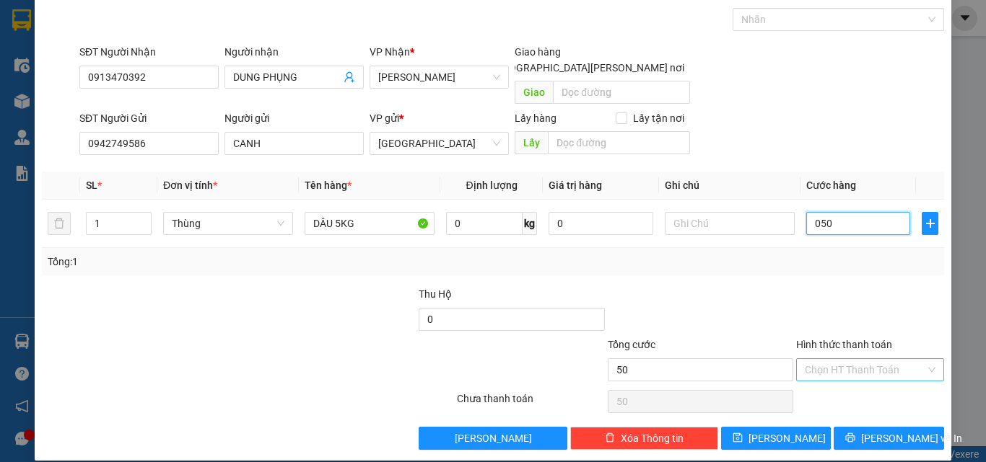
type input "050"
type input "50.000"
click at [877, 359] on input "Hình thức thanh toán" at bounding box center [864, 370] width 120 height 22
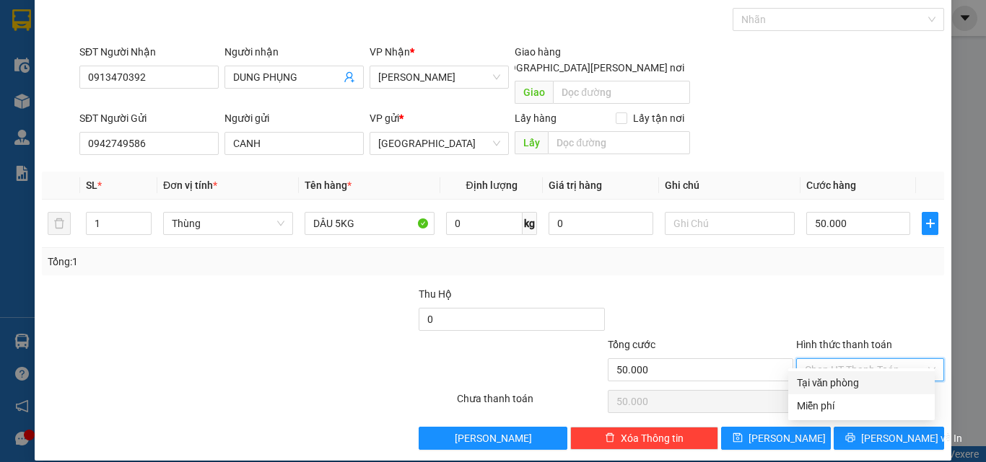
click at [867, 386] on div "Tại văn phòng" at bounding box center [861, 383] width 129 height 16
type input "0"
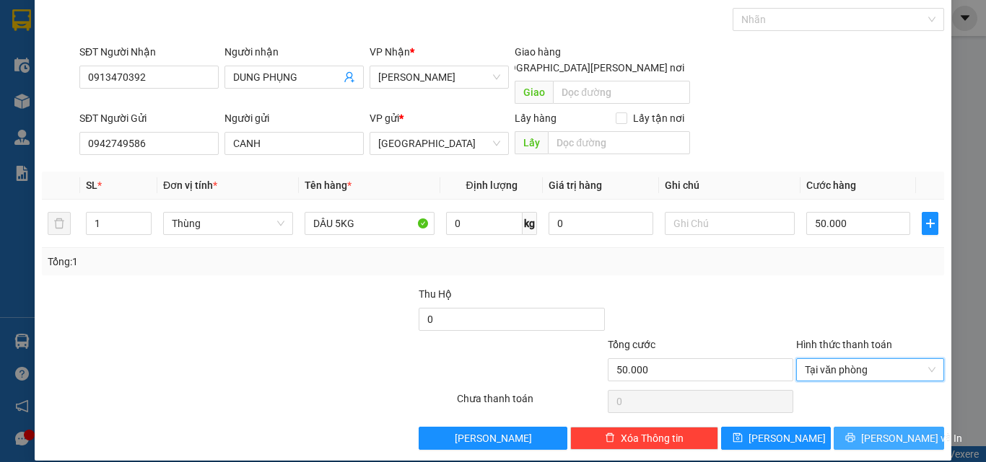
click at [887, 431] on span "[PERSON_NAME] và In" at bounding box center [911, 439] width 101 height 16
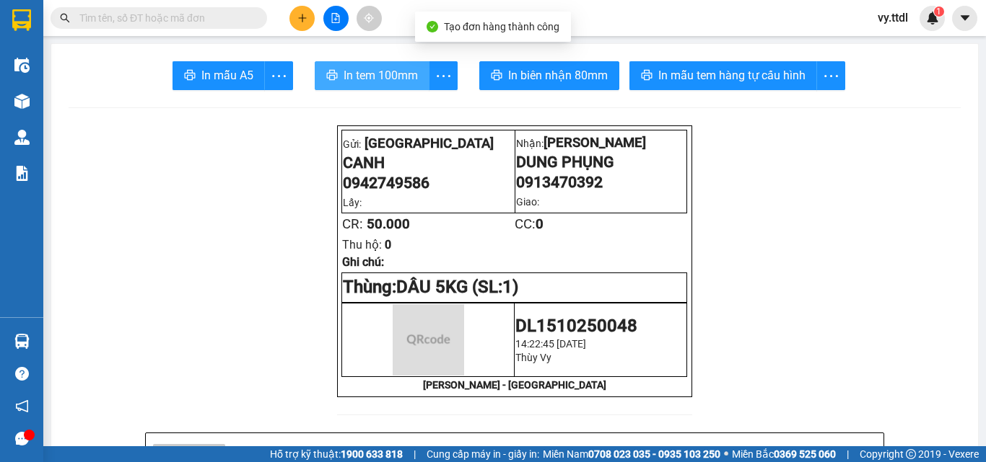
click at [374, 76] on span "In tem 100mm" at bounding box center [380, 75] width 74 height 18
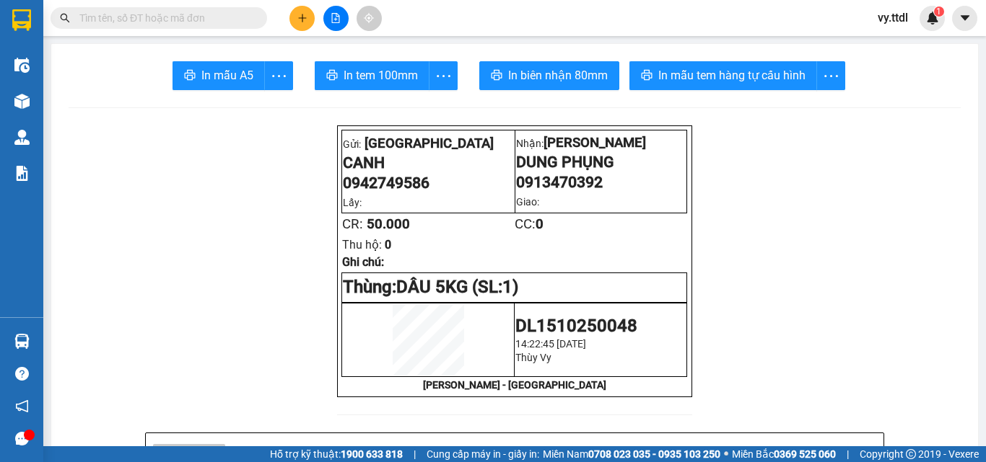
scroll to position [85, 0]
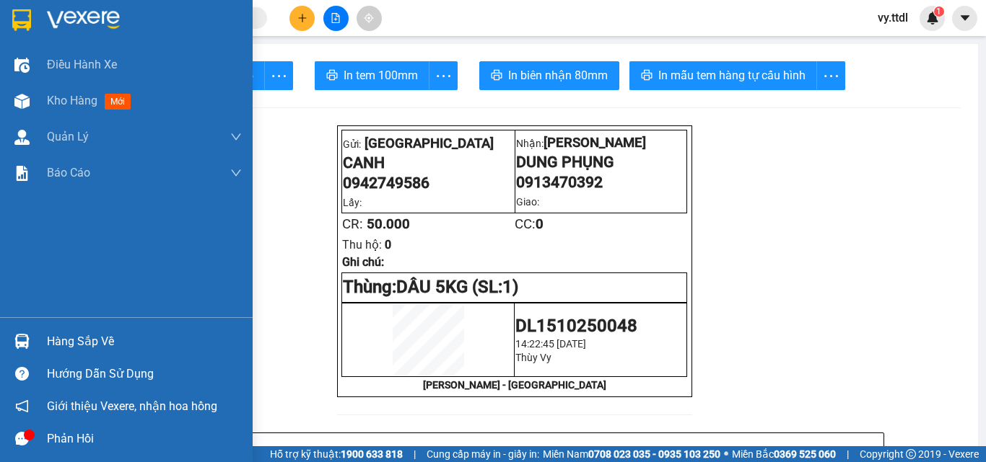
click at [27, 22] on img at bounding box center [21, 20] width 19 height 22
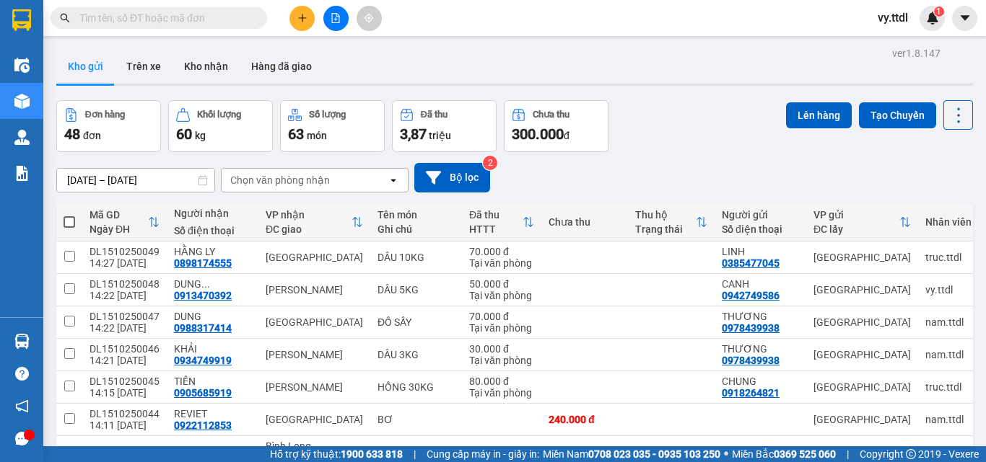
click at [621, 40] on main "ver 1.8.147 Kho gửi Trên xe [PERSON_NAME] Hàng đã [PERSON_NAME] hàng 48 đơn [PE…" at bounding box center [493, 223] width 986 height 447
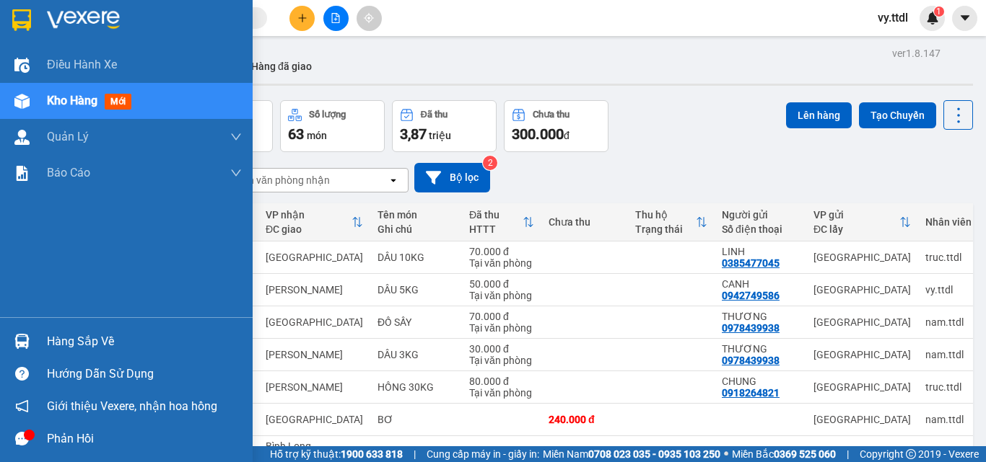
click at [30, 20] on img at bounding box center [21, 20] width 19 height 22
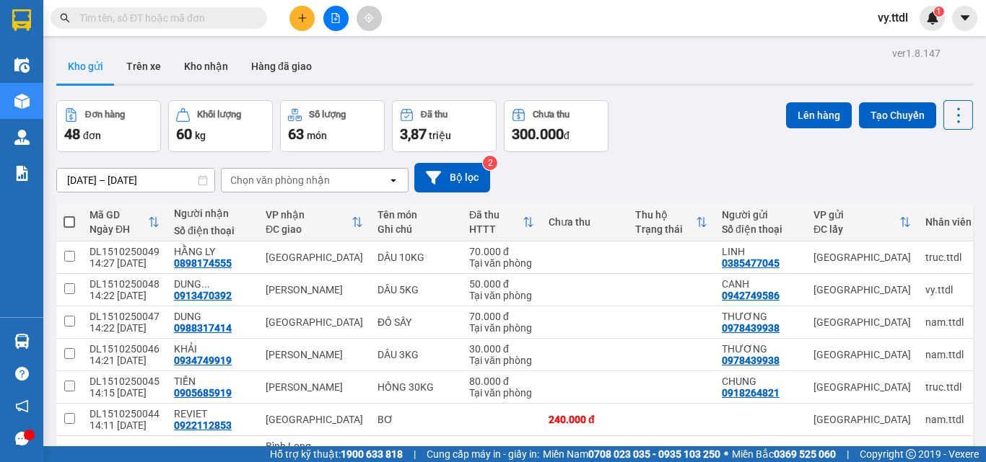
click at [301, 25] on button at bounding box center [301, 18] width 25 height 25
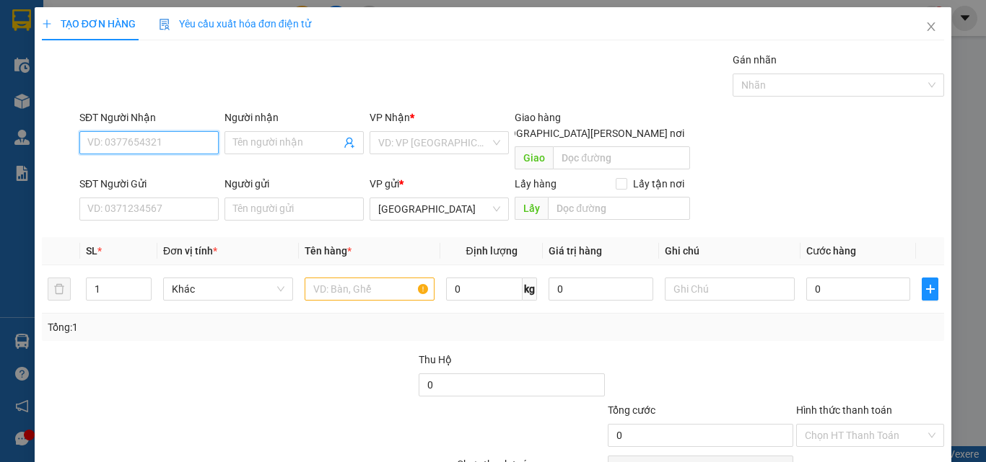
click at [162, 147] on input "SĐT Người Nhận" at bounding box center [148, 142] width 139 height 23
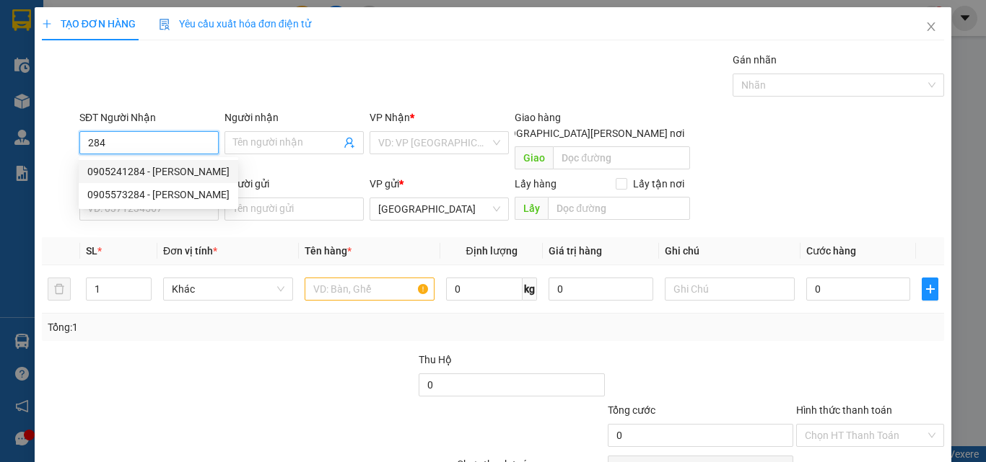
click at [182, 170] on div "0905241284 - [PERSON_NAME]" at bounding box center [158, 172] width 142 height 16
type input "0905241284"
type input "[PERSON_NAME]"
type input "50.000"
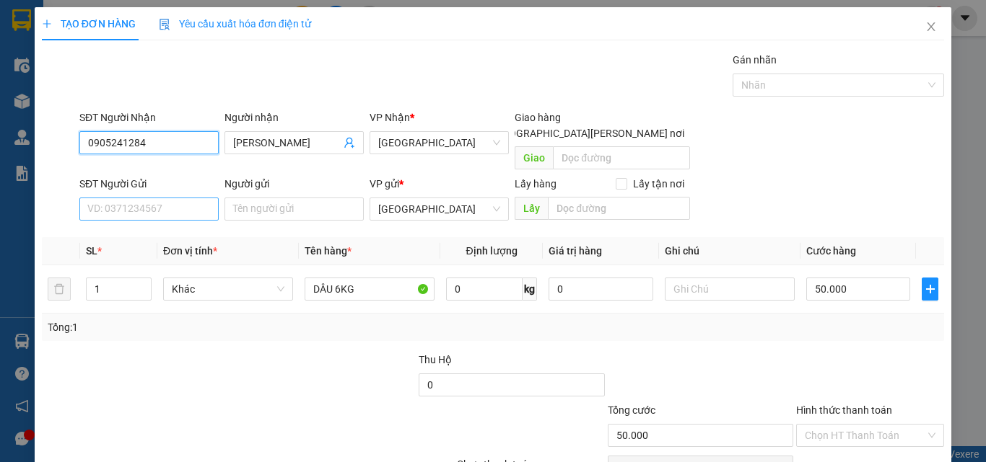
type input "0905241284"
click at [195, 198] on input "SĐT Người Gửi" at bounding box center [148, 209] width 139 height 23
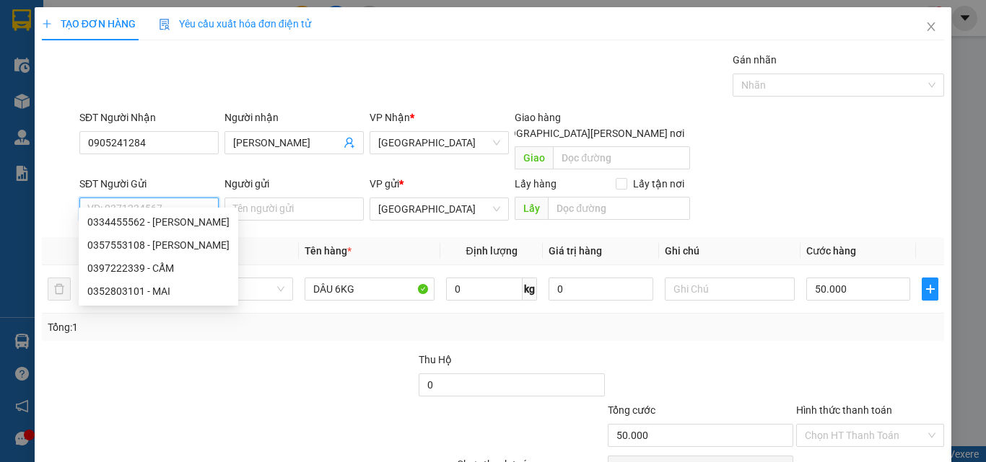
click at [206, 198] on input "SĐT Người Gửi" at bounding box center [148, 209] width 139 height 23
click at [189, 198] on input "SĐT Người Gửi" at bounding box center [148, 209] width 139 height 23
type input "0"
click at [188, 242] on div "0815150307 - HOKKAIDO LOTUS" at bounding box center [161, 245] width 149 height 16
type input "0815150307"
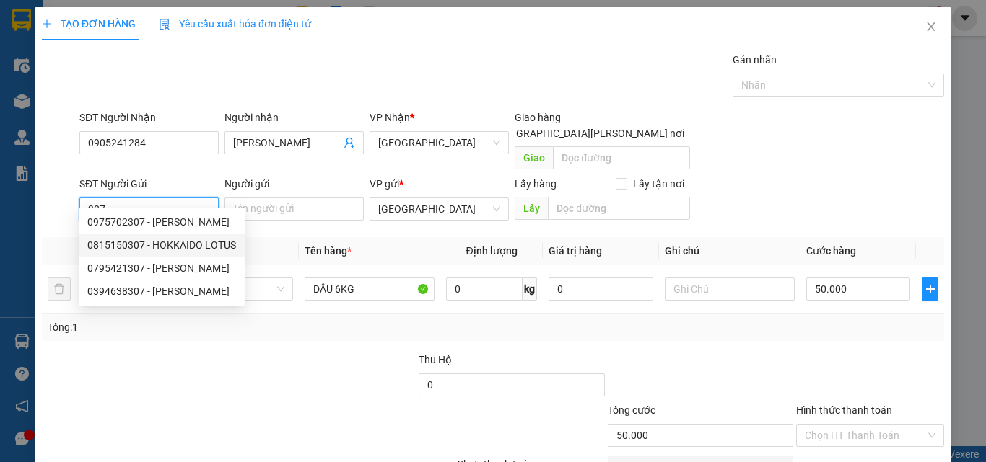
type input "HOKKAIDO LOTUS"
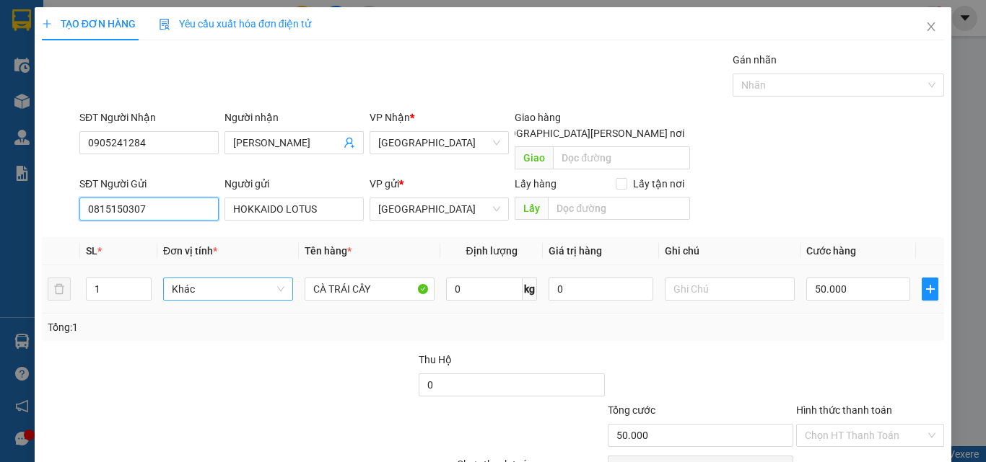
click at [213, 279] on span "Khác" at bounding box center [228, 290] width 113 height 22
type input "0815150307"
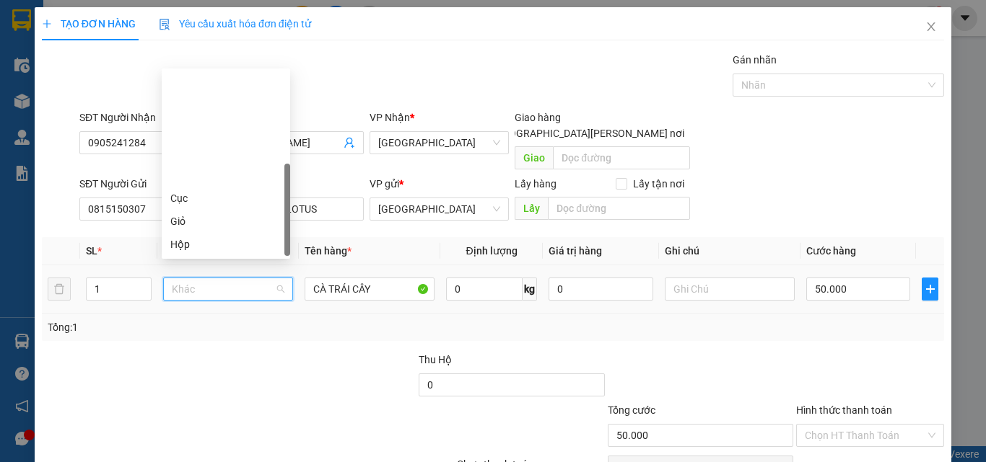
scroll to position [139, 0]
type input "T"
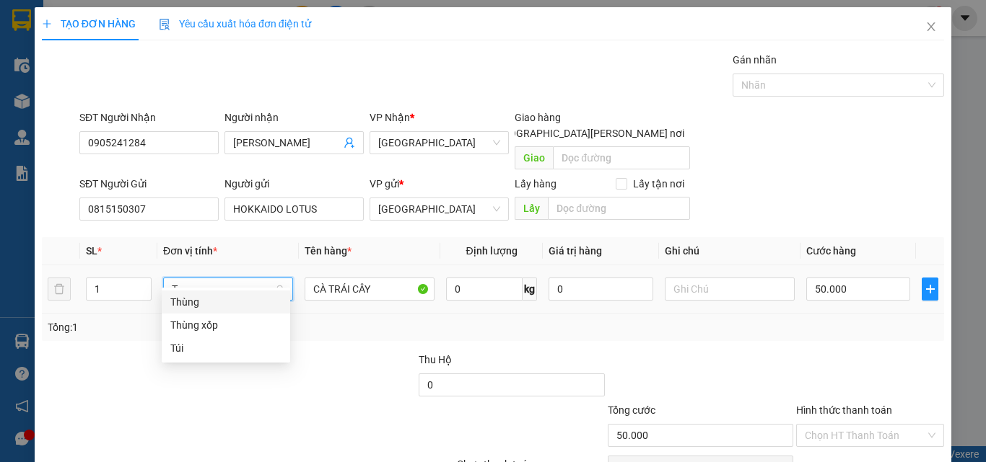
scroll to position [0, 0]
click at [214, 300] on div "Thùng" at bounding box center [225, 302] width 111 height 16
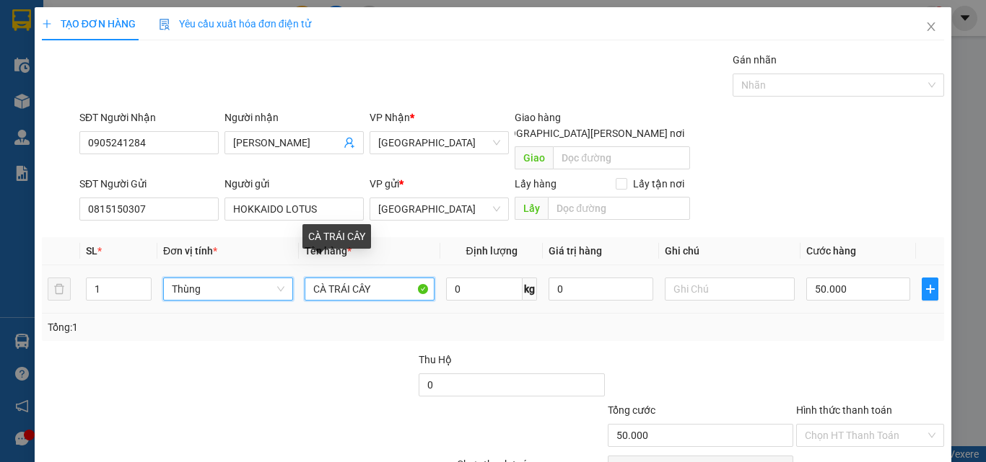
click at [392, 278] on input "CÀ TRÁI CÂY" at bounding box center [369, 289] width 130 height 23
type input "0"
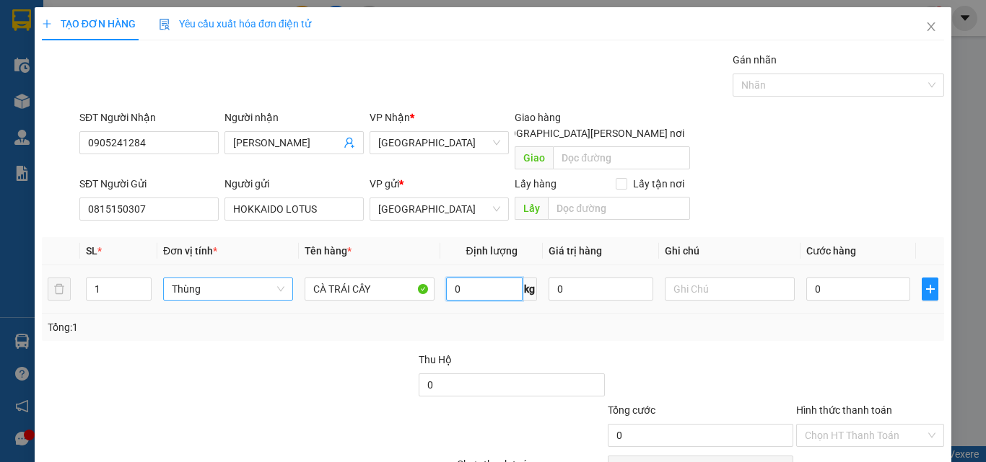
click at [473, 278] on input "0" at bounding box center [484, 289] width 76 height 23
type input "9"
click at [530, 314] on div "Tổng: 1" at bounding box center [493, 327] width 902 height 27
click at [841, 278] on input "0" at bounding box center [858, 289] width 104 height 23
type input "5"
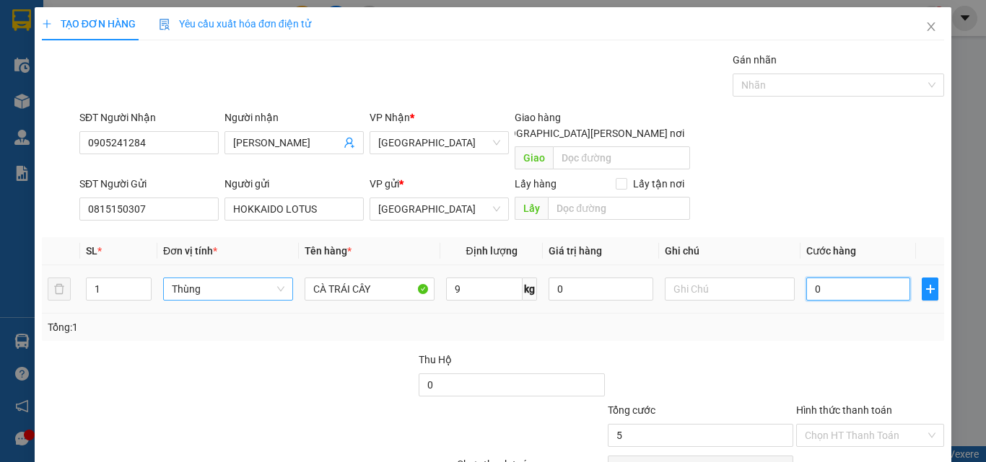
type input "5"
type input "50"
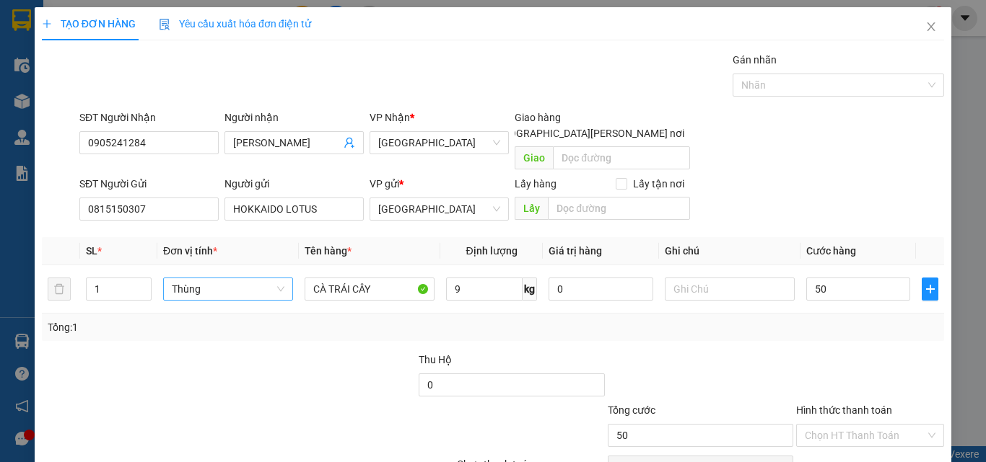
type input "50.000"
click at [703, 320] on div "Tổng: 1" at bounding box center [493, 328] width 890 height 16
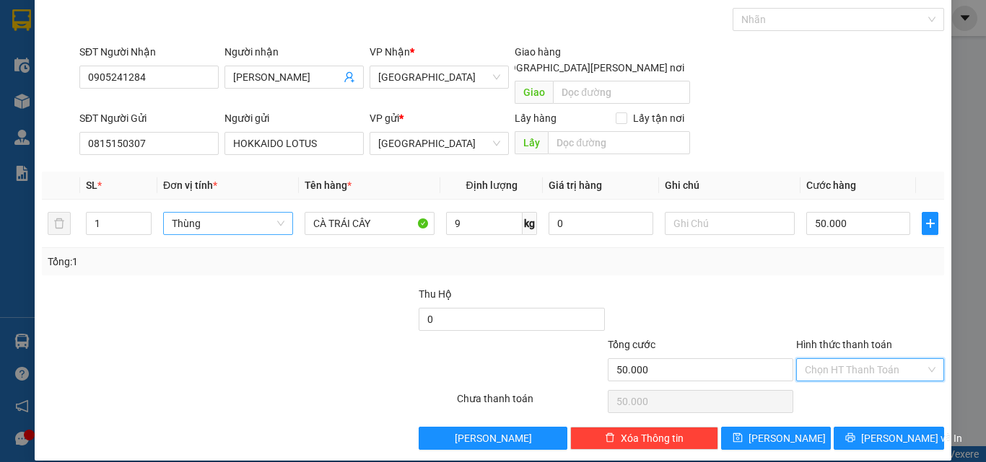
click at [869, 359] on input "Hình thức thanh toán" at bounding box center [864, 370] width 120 height 22
click at [877, 386] on div "Tại văn phòng" at bounding box center [861, 383] width 129 height 16
type input "0"
click at [887, 431] on span "[PERSON_NAME] và In" at bounding box center [911, 439] width 101 height 16
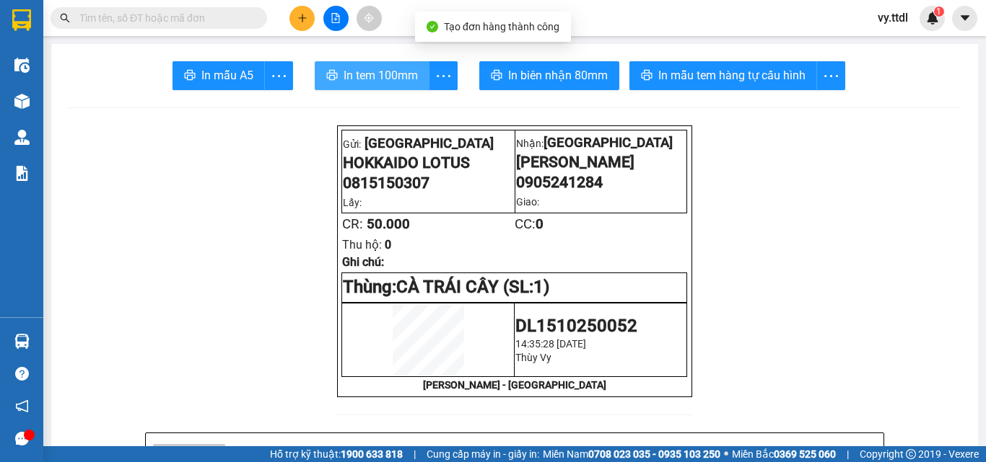
click at [385, 84] on span "In tem 100mm" at bounding box center [380, 75] width 74 height 18
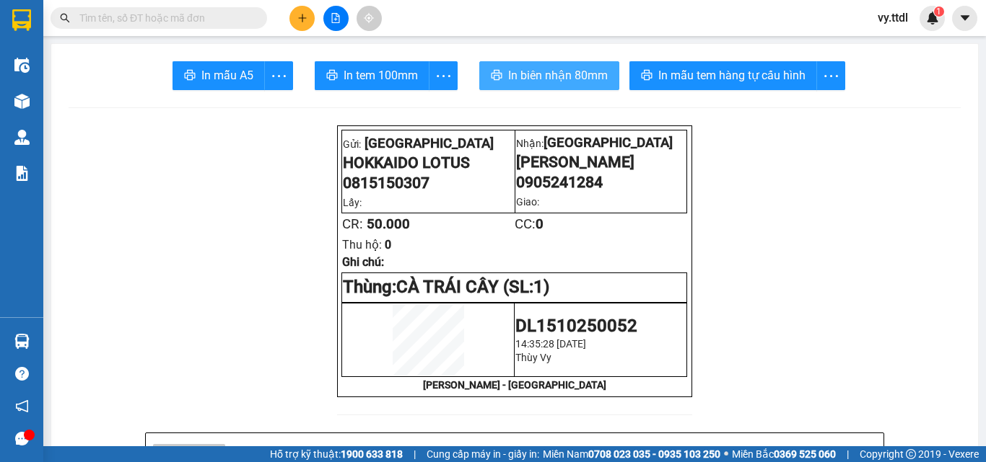
click at [577, 78] on span "In biên nhận 80mm" at bounding box center [558, 75] width 100 height 18
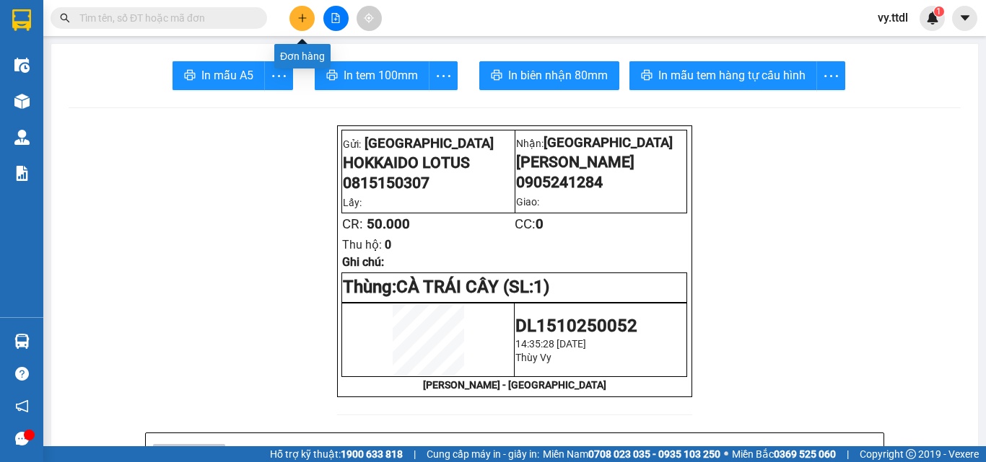
click at [296, 22] on button at bounding box center [301, 18] width 25 height 25
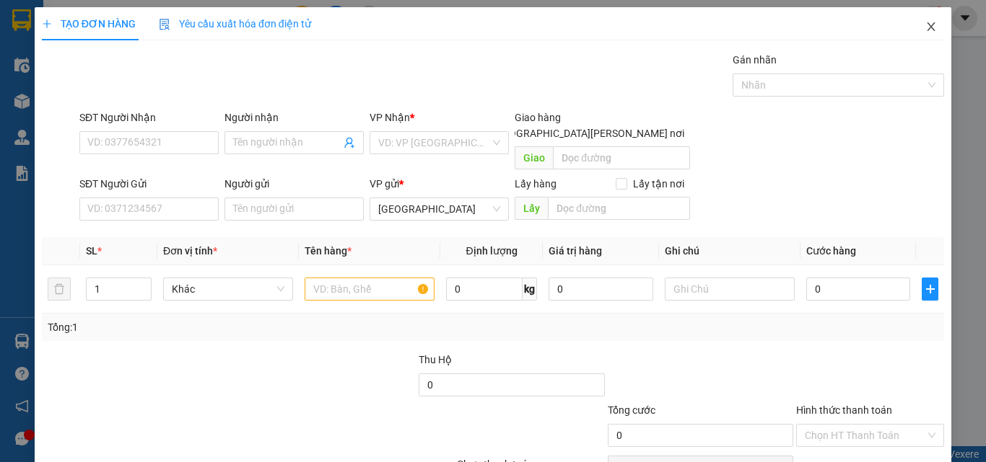
click at [925, 26] on icon "close" at bounding box center [931, 27] width 12 height 12
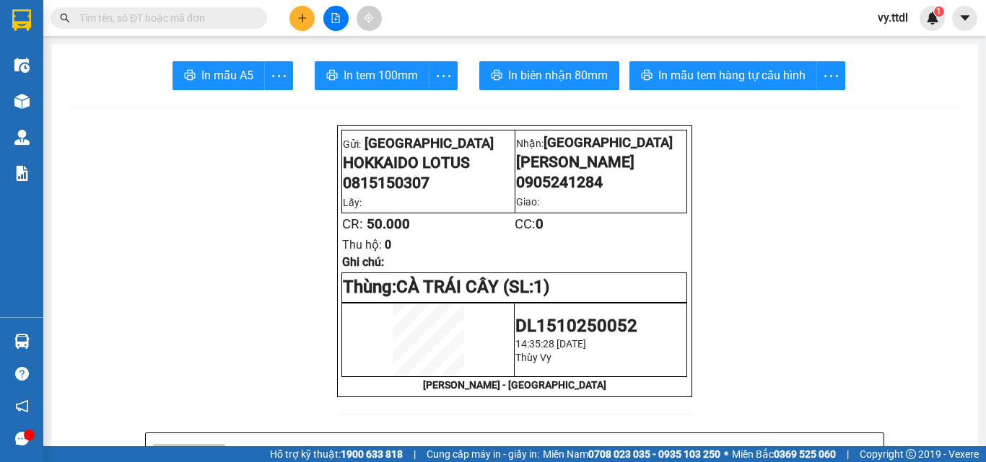
click at [307, 12] on button at bounding box center [301, 18] width 25 height 25
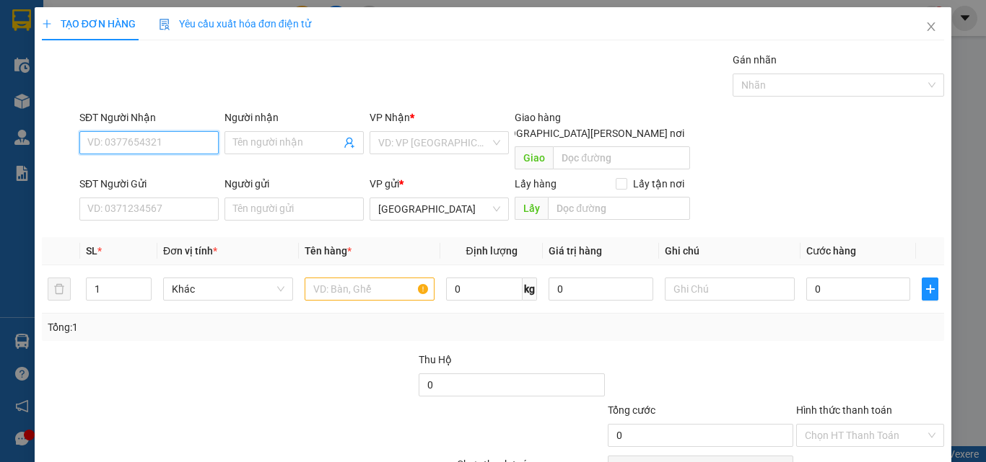
click at [196, 139] on input "SĐT Người Nhận" at bounding box center [148, 142] width 139 height 23
click at [925, 27] on icon "close" at bounding box center [931, 27] width 12 height 12
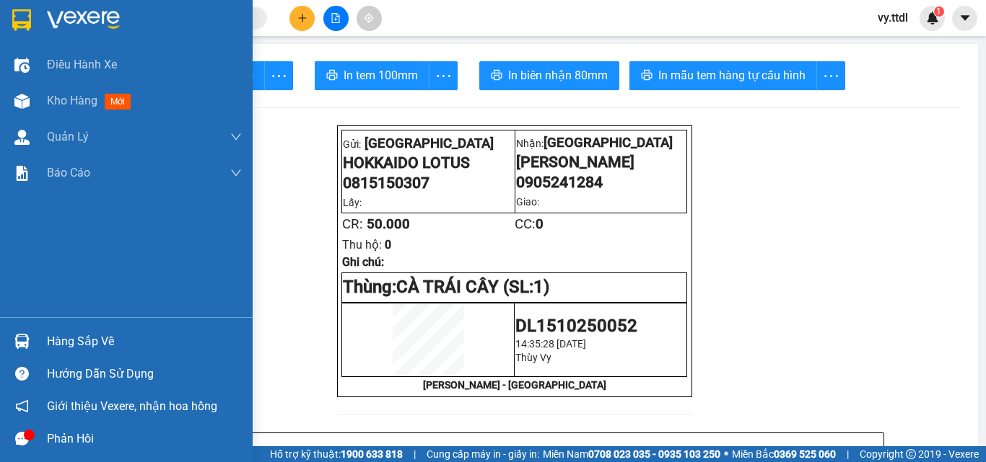
click at [28, 10] on img at bounding box center [21, 20] width 19 height 22
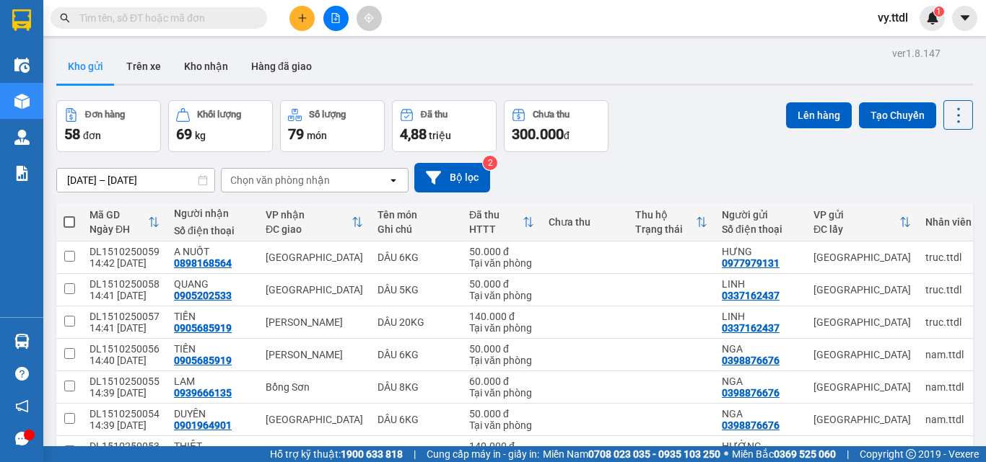
scroll to position [144, 0]
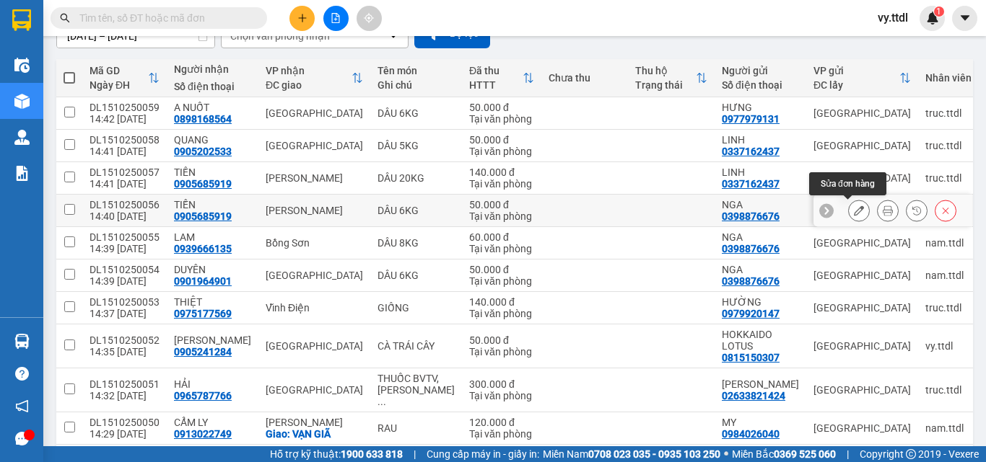
click at [854, 215] on icon at bounding box center [859, 211] width 10 height 10
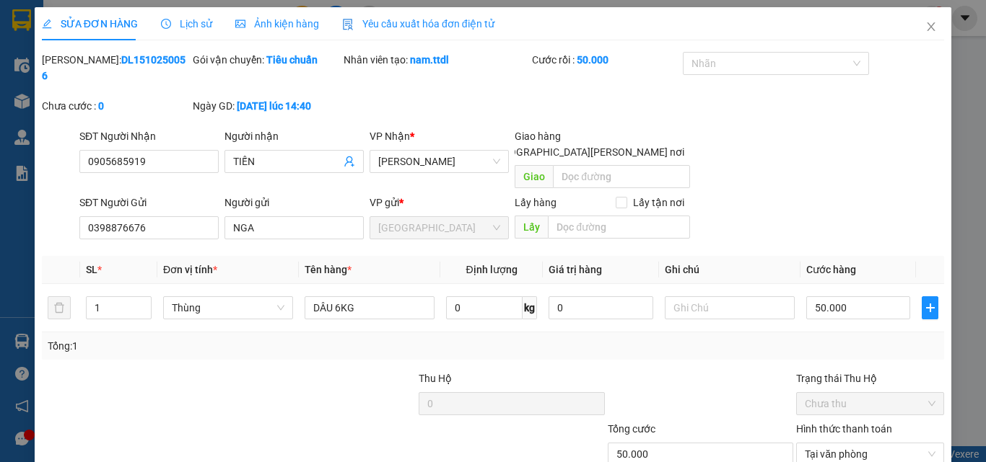
type input "0905685919"
type input "TIẾN"
type input "0398876676"
type input "NGA"
type input "50.000"
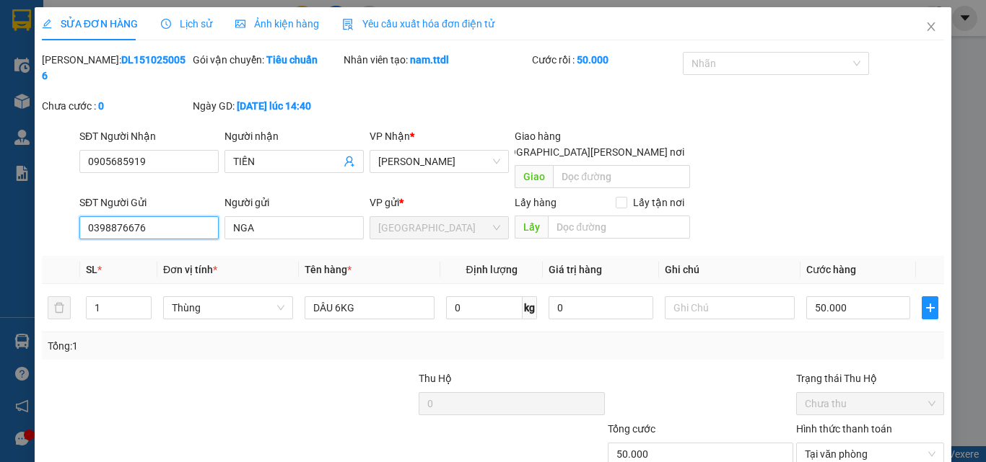
drag, startPoint x: 0, startPoint y: 147, endPoint x: 0, endPoint y: 136, distance: 11.5
click at [0, 135] on div "SỬA ĐƠN HÀNG Lịch sử [PERSON_NAME] hàng Yêu cầu xuất [PERSON_NAME] điện tử Tota…" at bounding box center [493, 231] width 986 height 462
type input "093"
click at [131, 202] on div "SĐT Người Gửi 093 093 Người gửi NGA VP gửi * [GEOGRAPHIC_DATA] Lấy hàng Lấy tận…" at bounding box center [511, 220] width 870 height 51
click at [149, 216] on input "093" at bounding box center [148, 227] width 139 height 23
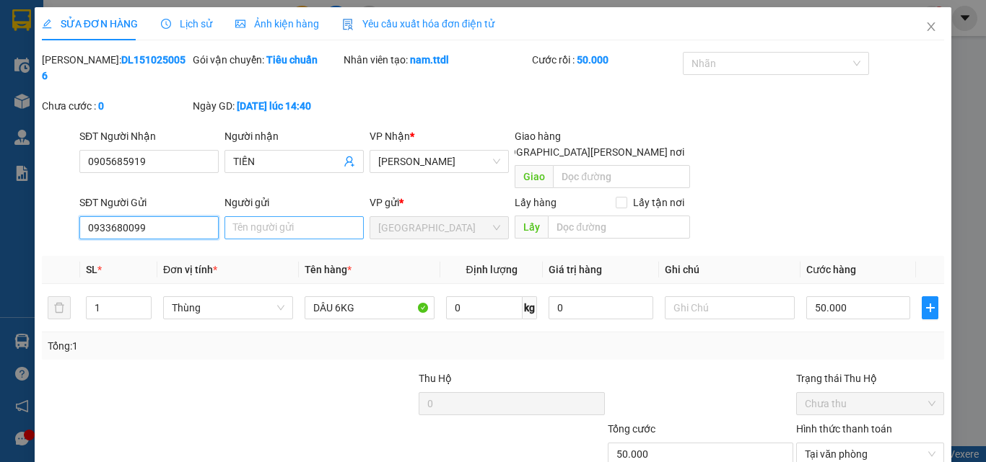
type input "0933680099"
click at [297, 216] on input "Người gửi" at bounding box center [293, 227] width 139 height 23
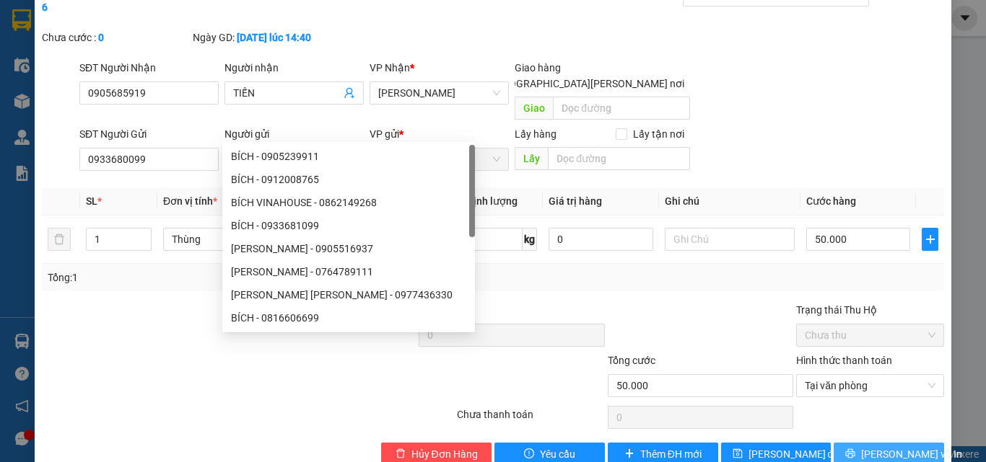
type input "BÍCH"
click at [897, 447] on span "[PERSON_NAME] và In" at bounding box center [911, 455] width 101 height 16
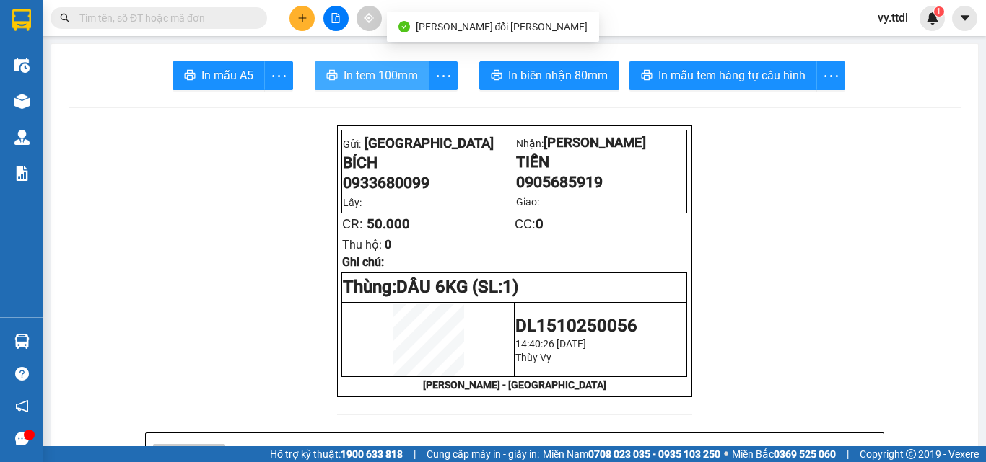
click at [394, 76] on span "In tem 100mm" at bounding box center [380, 75] width 74 height 18
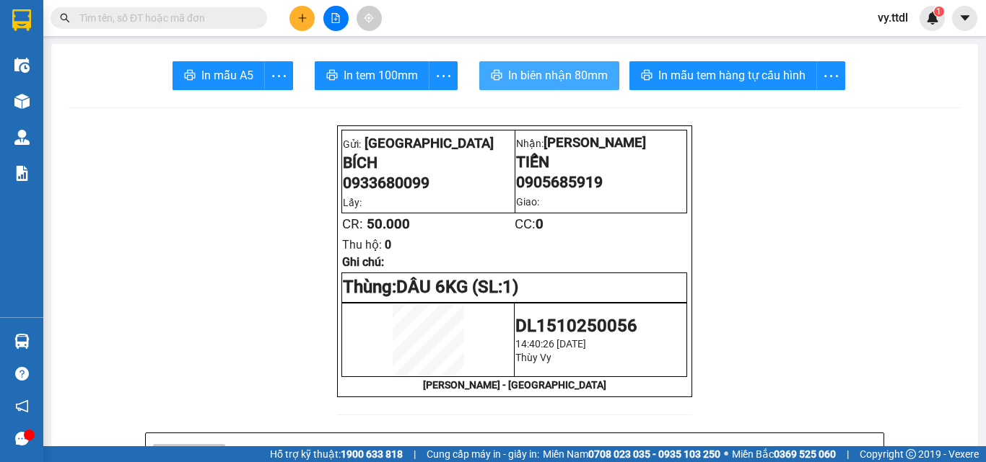
click at [576, 69] on span "In biên nhận 80mm" at bounding box center [558, 75] width 100 height 18
